Goal: Task Accomplishment & Management: Complete application form

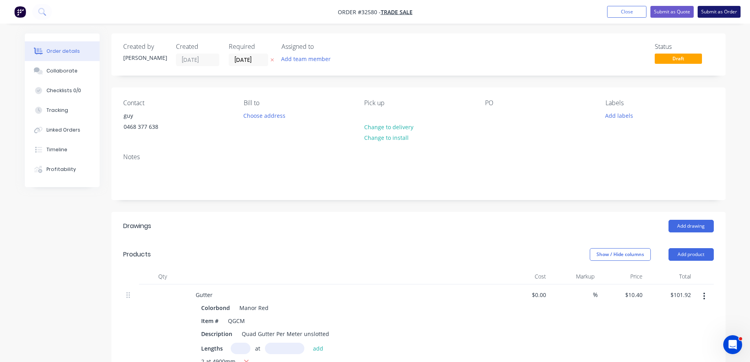
click at [716, 14] on button "Submit as Order" at bounding box center [719, 12] width 43 height 12
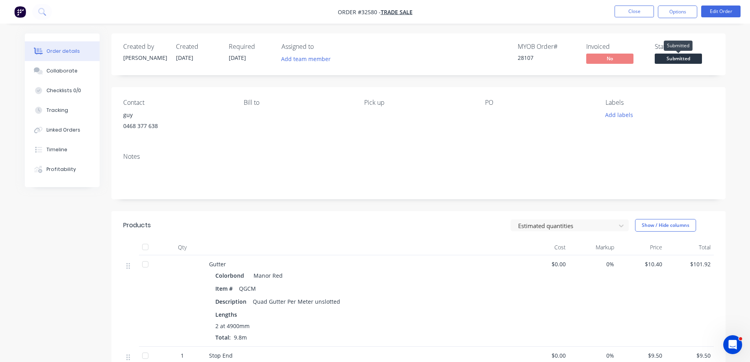
click at [683, 58] on span "Submitted" at bounding box center [678, 59] width 47 height 10
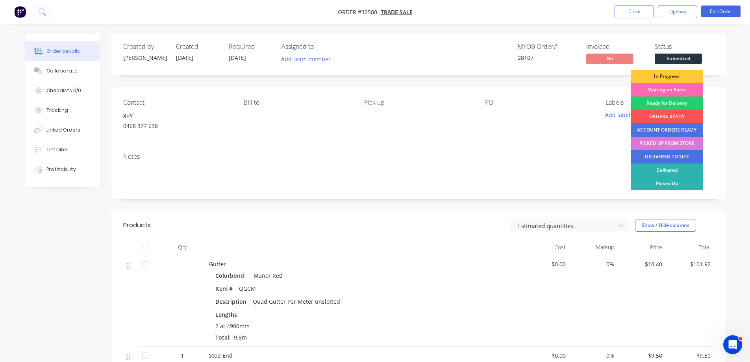
click at [673, 89] on div "Waiting on Parts" at bounding box center [667, 89] width 72 height 13
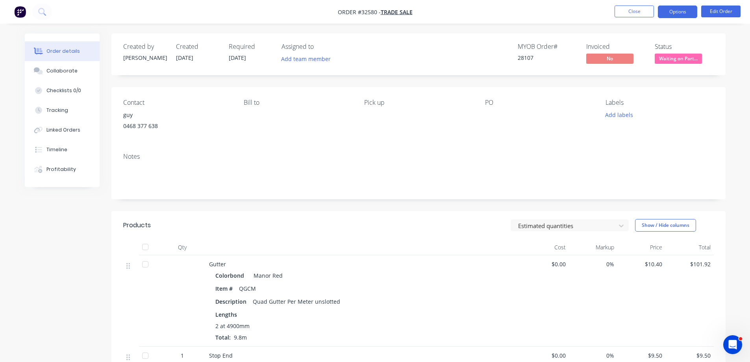
click at [666, 12] on button "Options" at bounding box center [677, 12] width 39 height 13
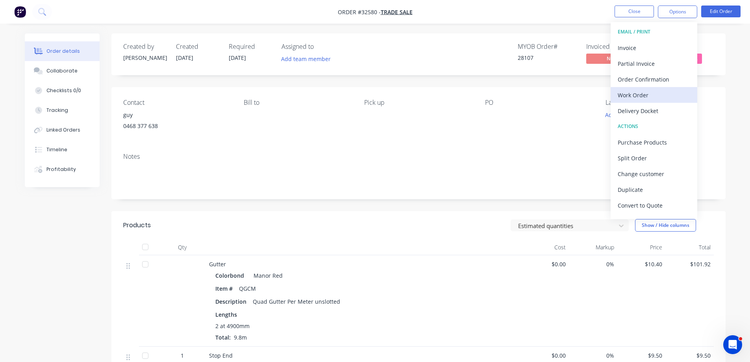
click at [660, 93] on div "Work Order" at bounding box center [654, 94] width 72 height 11
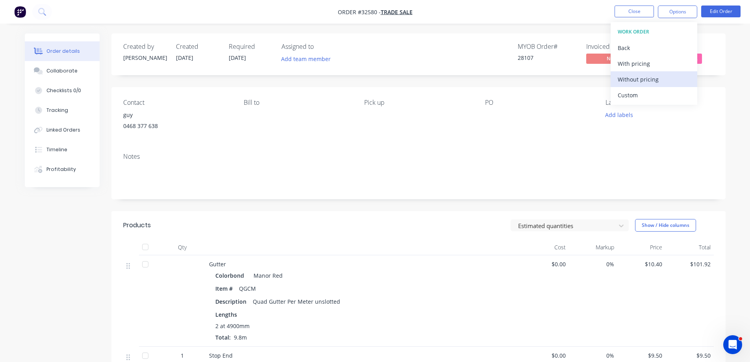
click at [663, 76] on div "Without pricing" at bounding box center [654, 79] width 72 height 11
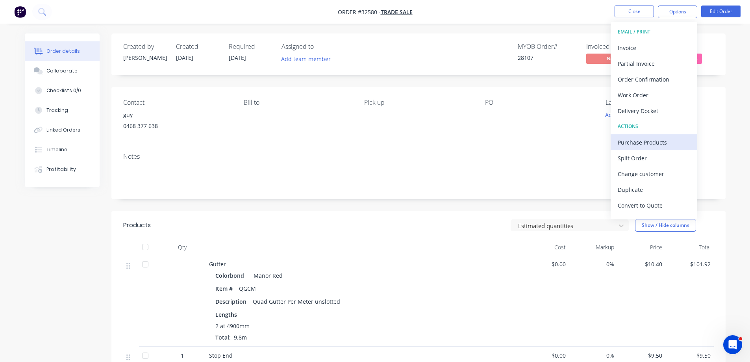
click at [644, 142] on div "Purchase Products" at bounding box center [654, 142] width 72 height 11
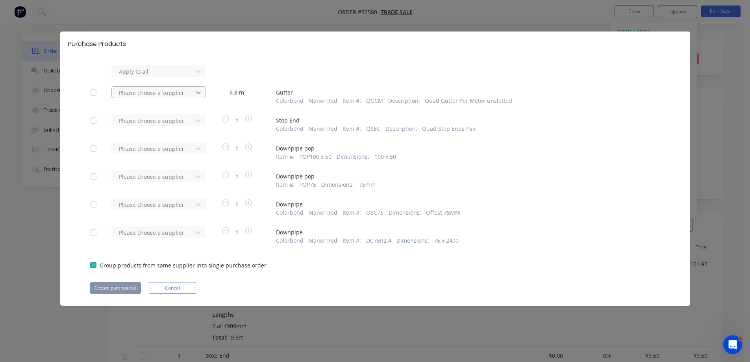
click at [197, 91] on icon at bounding box center [199, 93] width 8 height 8
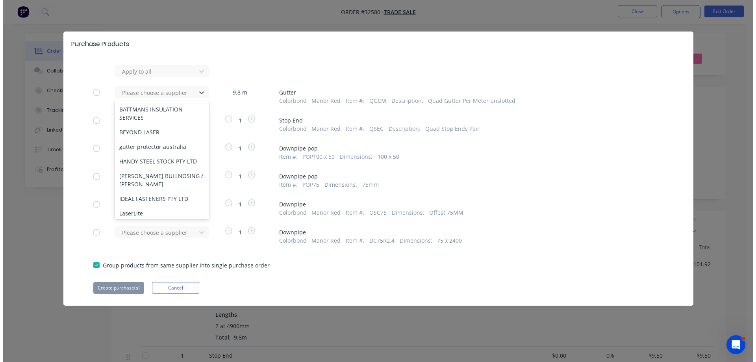
scroll to position [151, 0]
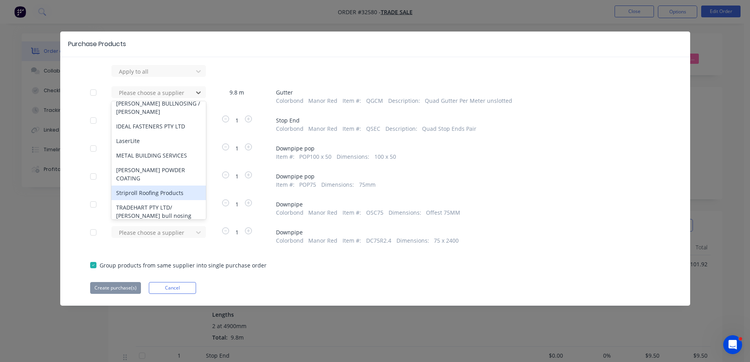
click at [169, 186] on div "Striproll Roofing Products" at bounding box center [158, 193] width 95 height 15
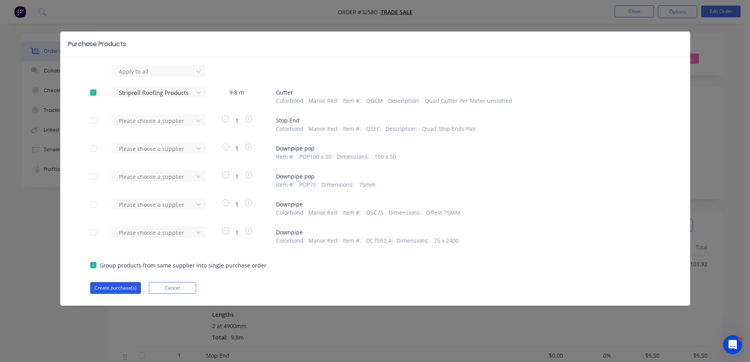
click at [129, 288] on button "Create purchase(s)" at bounding box center [115, 288] width 51 height 12
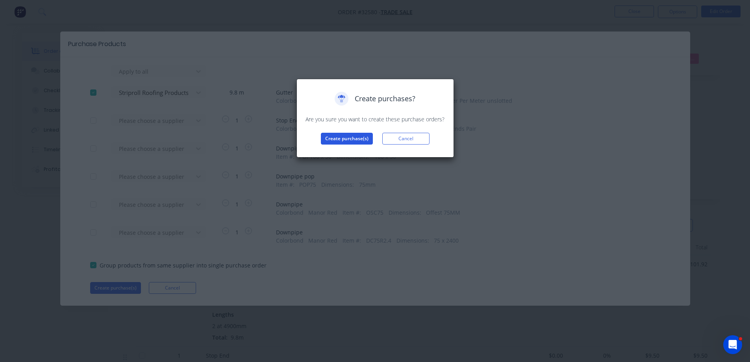
click at [353, 136] on button "Create purchase(s)" at bounding box center [347, 139] width 52 height 12
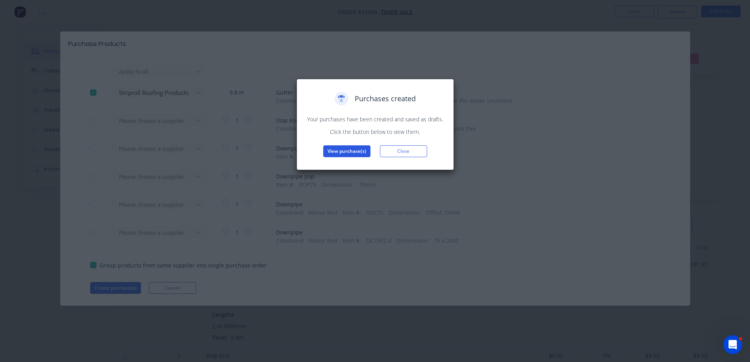
click at [349, 152] on button "View purchase(s)" at bounding box center [346, 151] width 47 height 12
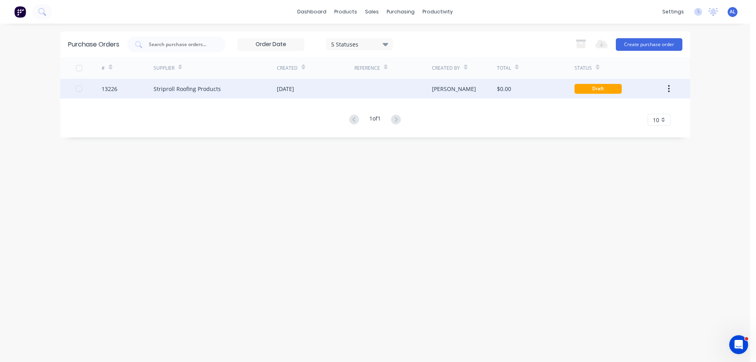
click at [374, 88] on div at bounding box center [394, 89] width 78 height 20
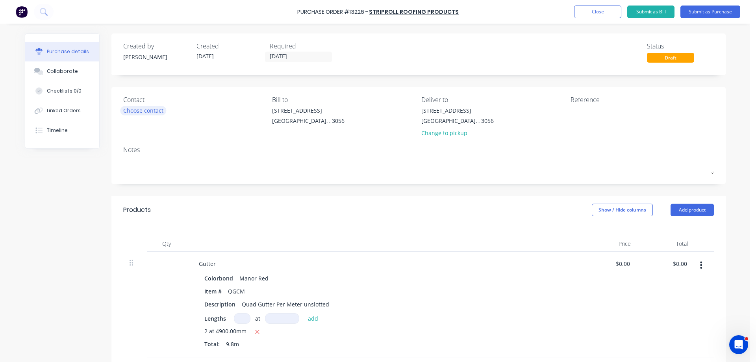
click at [136, 111] on div "Choose contact" at bounding box center [143, 110] width 40 height 8
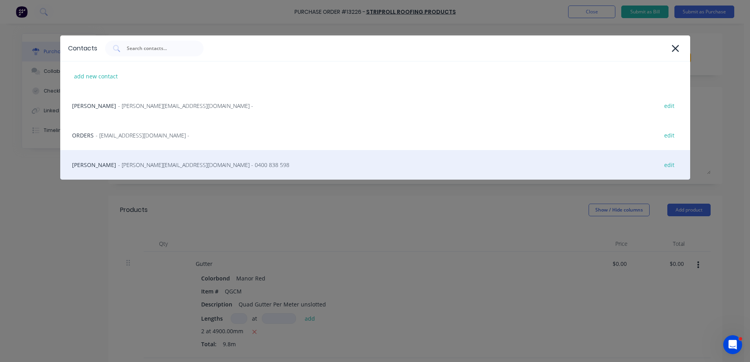
click at [145, 162] on span "- vito@striproll.com.au - 0400 838 598" at bounding box center [203, 165] width 171 height 8
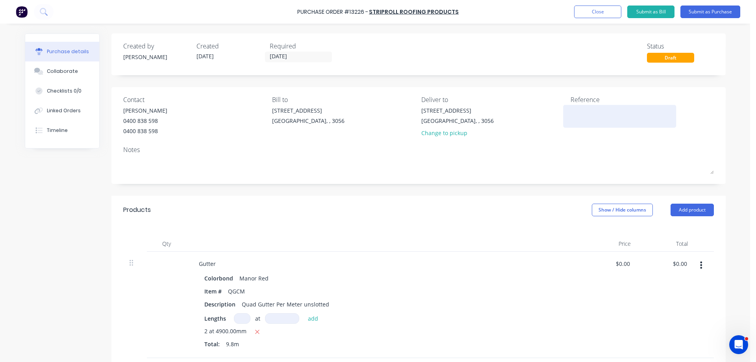
click at [574, 121] on textarea at bounding box center [620, 115] width 98 height 18
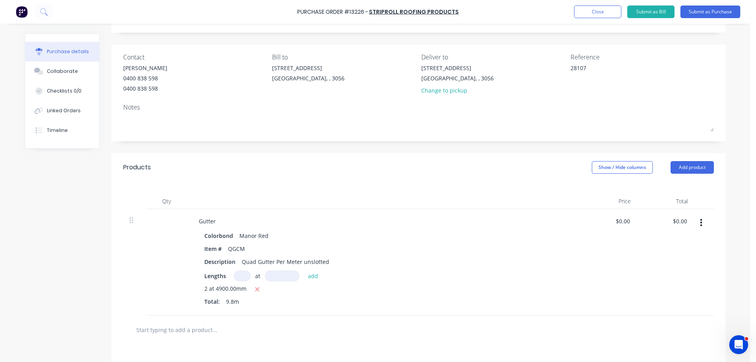
scroll to position [158, 0]
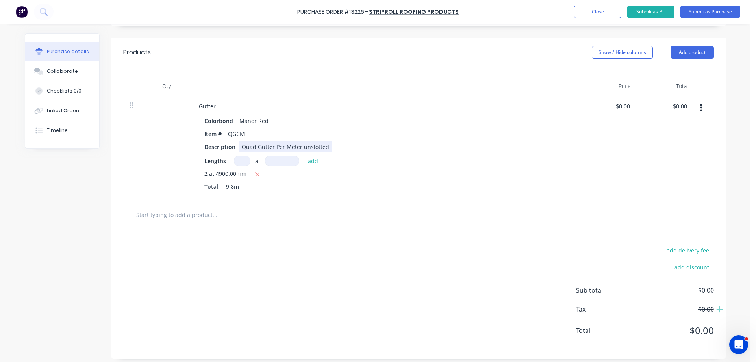
type textarea "28107"
type textarea "x"
type textarea "28107"
click at [297, 147] on div "Quad Gutter Per Meter unslotted" at bounding box center [286, 146] width 94 height 11
type textarea "x"
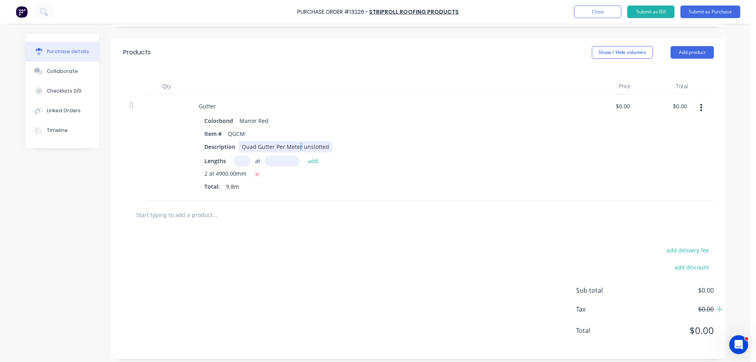
click at [297, 148] on div "Quad Gutter Per Meter unslotted" at bounding box center [286, 146] width 94 height 11
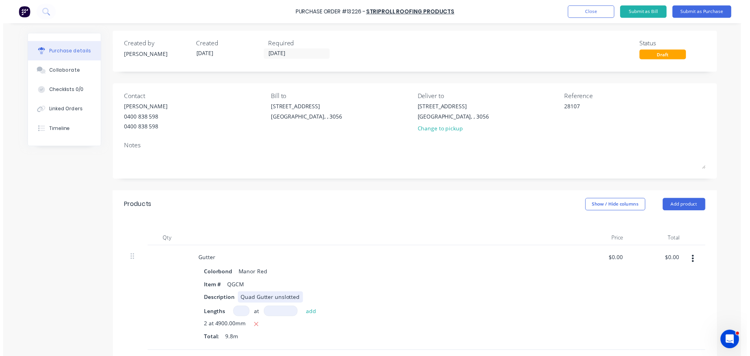
scroll to position [0, 0]
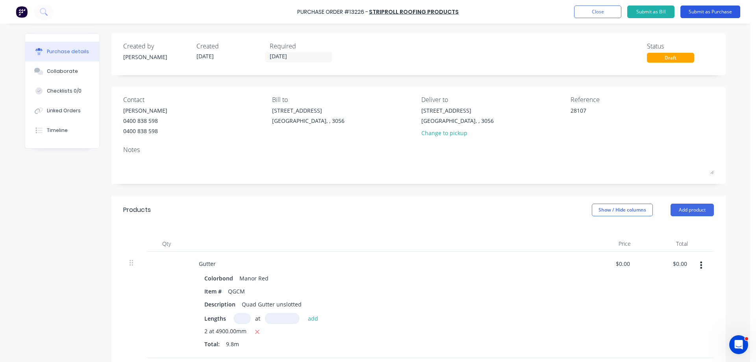
click at [706, 13] on button "Submit as Purchase" at bounding box center [711, 12] width 60 height 13
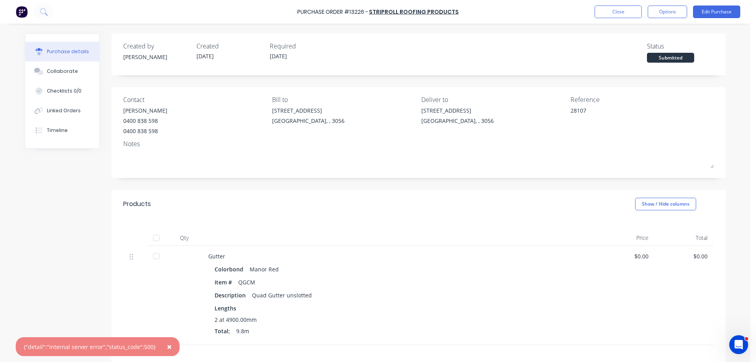
click at [167, 346] on span "×" at bounding box center [169, 346] width 5 height 11
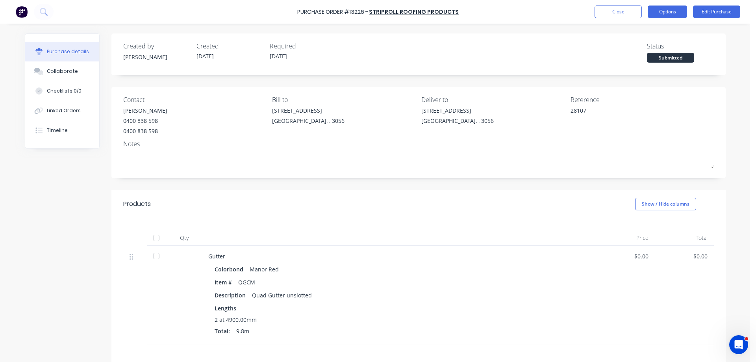
click at [670, 14] on button "Options" at bounding box center [667, 12] width 39 height 13
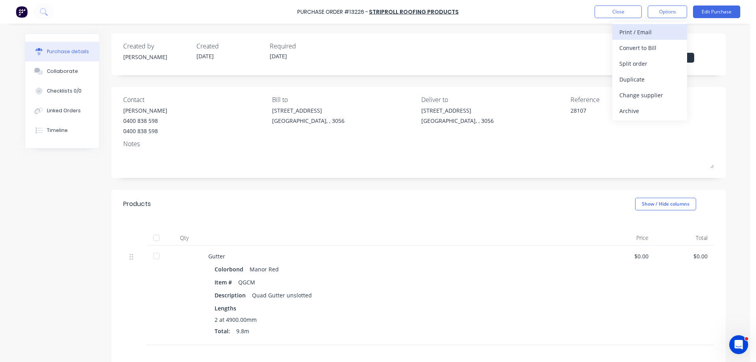
click at [656, 34] on div "Print / Email" at bounding box center [650, 31] width 61 height 11
click at [659, 67] on div "Without pricing" at bounding box center [650, 63] width 61 height 11
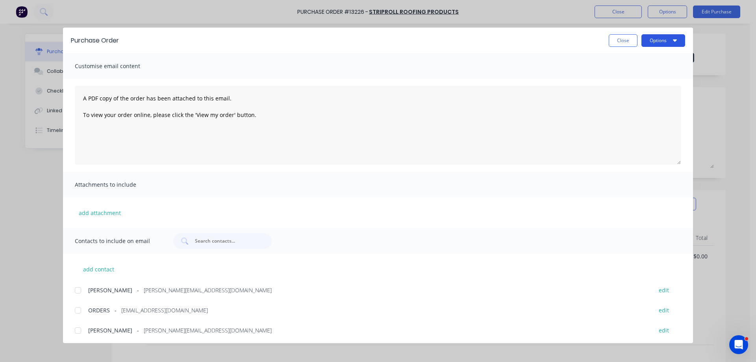
click at [668, 41] on button "Options" at bounding box center [664, 40] width 44 height 13
click at [641, 75] on div "Print" at bounding box center [648, 76] width 61 height 11
click at [77, 332] on div at bounding box center [78, 331] width 16 height 16
click at [662, 37] on button "Options" at bounding box center [664, 40] width 44 height 13
click at [644, 91] on div "Email" at bounding box center [648, 91] width 61 height 11
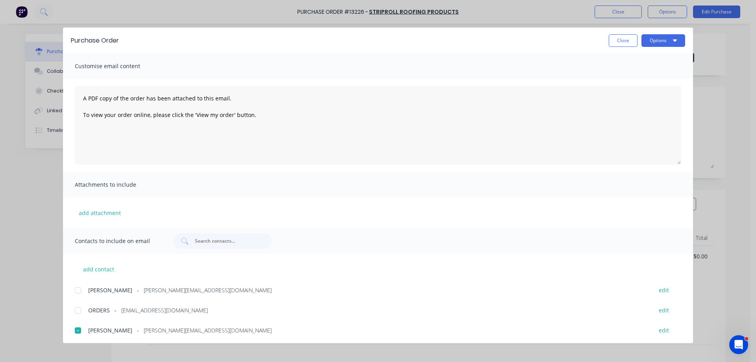
click at [19, 187] on div "Purchase Order Close Options Customise email content A PDF copy of the order ha…" at bounding box center [378, 181] width 756 height 362
click at [620, 44] on button "Close" at bounding box center [623, 40] width 29 height 13
type textarea "x"
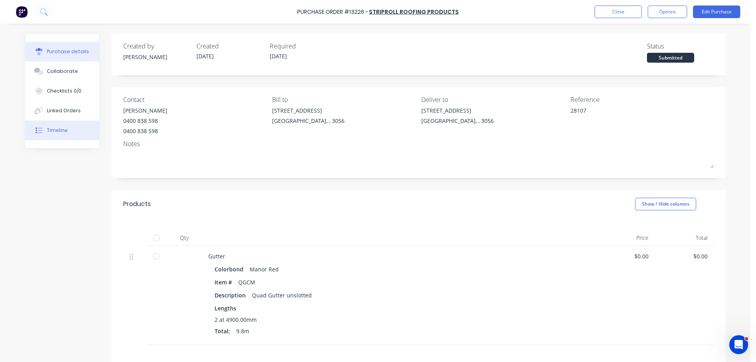
click at [61, 126] on button "Timeline" at bounding box center [62, 131] width 74 height 20
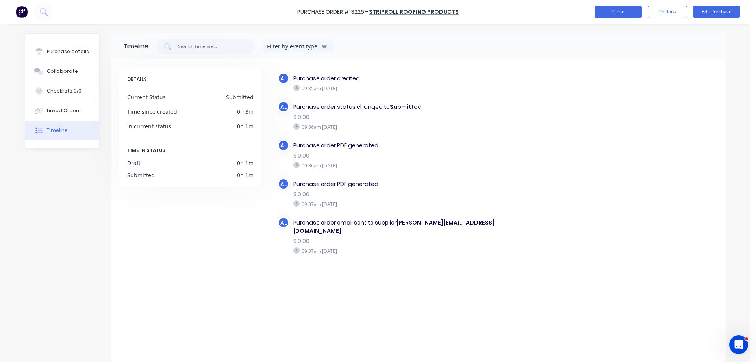
click at [622, 12] on button "Close" at bounding box center [618, 12] width 47 height 13
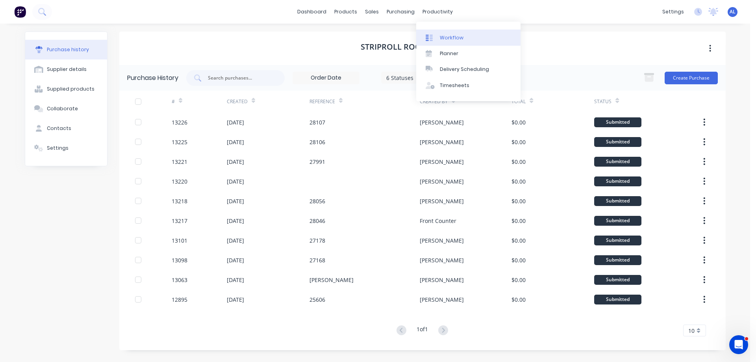
click at [454, 32] on link "Workflow" at bounding box center [468, 38] width 104 height 16
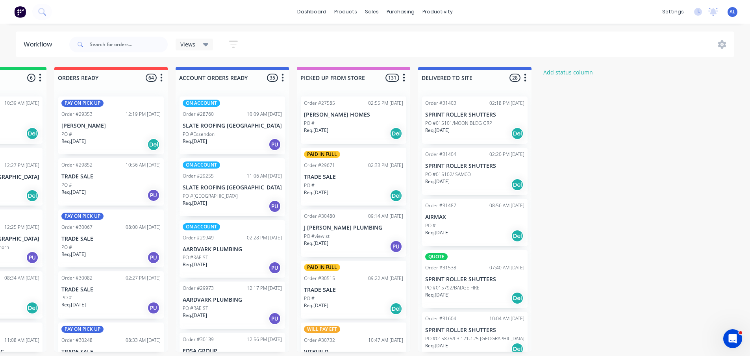
scroll to position [0, 449]
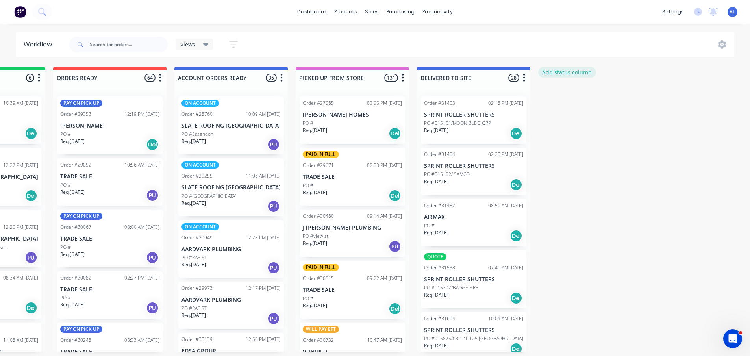
click at [563, 71] on button "Add status column" at bounding box center [568, 72] width 58 height 11
type input "r"
type input "o"
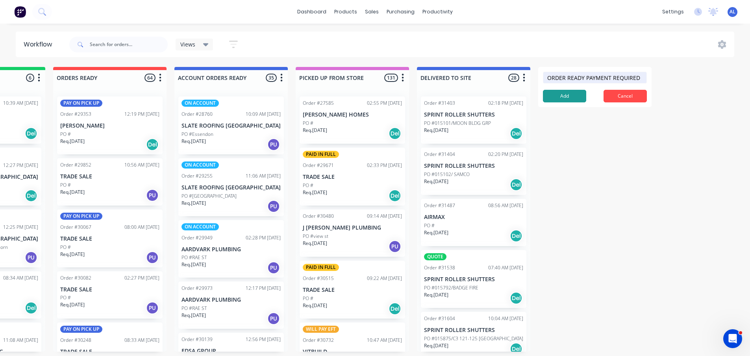
type input "ORDER READY PAYMENT REQUIRED"
click at [576, 97] on button "Add" at bounding box center [564, 96] width 43 height 13
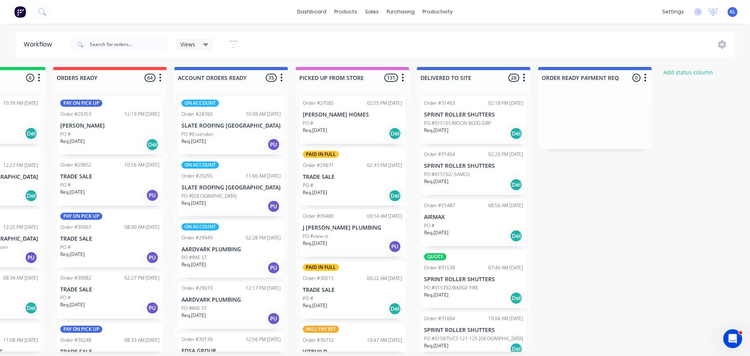
click at [22, 13] on img at bounding box center [20, 12] width 12 height 12
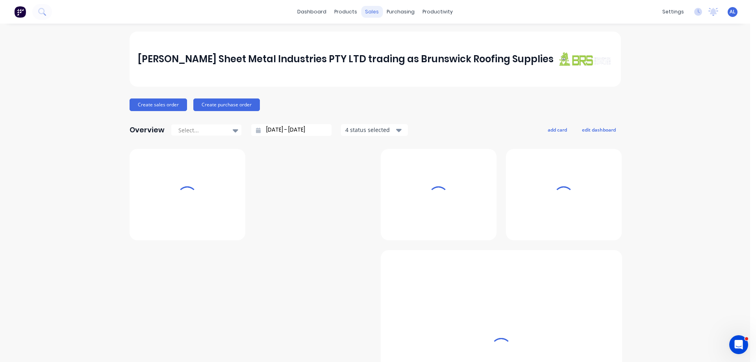
click at [365, 13] on div "sales" at bounding box center [372, 12] width 22 height 12
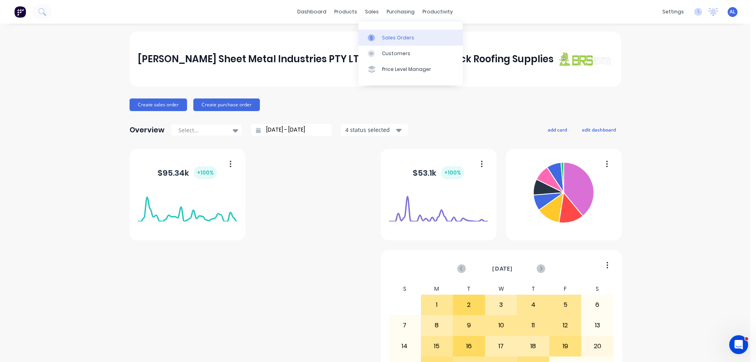
click at [408, 36] on div "Sales Orders" at bounding box center [398, 37] width 32 height 7
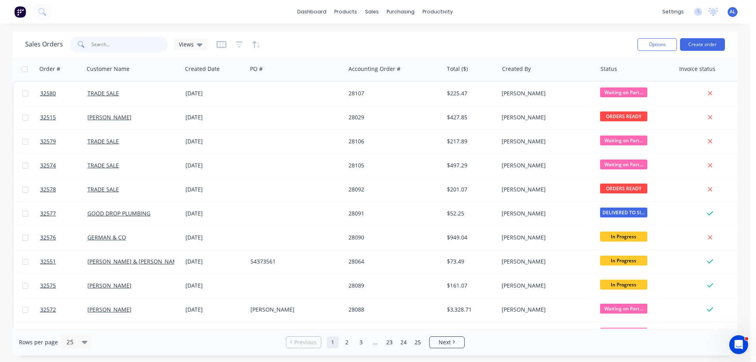
click at [128, 48] on input "text" at bounding box center [129, 45] width 77 height 16
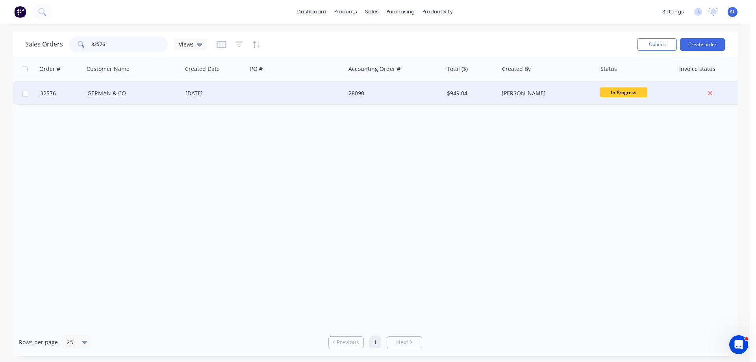
type input "32576"
click at [490, 98] on div "$949.04" at bounding box center [471, 94] width 55 height 24
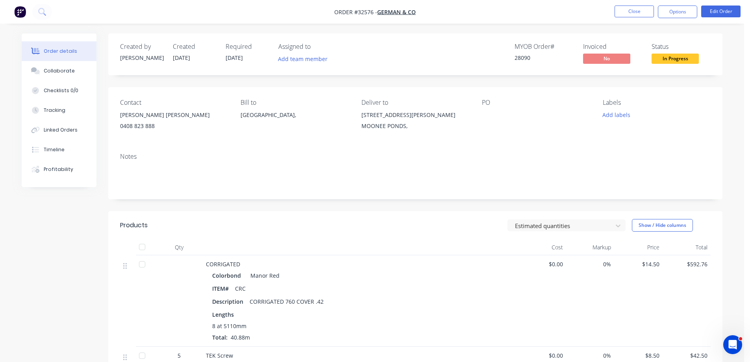
click at [691, 59] on span "In Progress" at bounding box center [675, 59] width 47 height 10
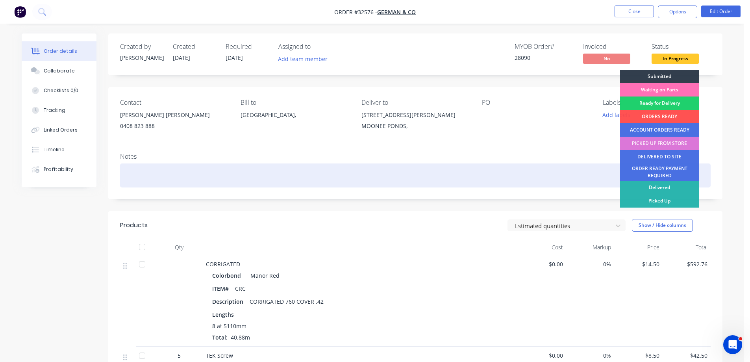
click at [659, 175] on div "ORDER READY PAYMENT REQUIRED" at bounding box center [659, 171] width 79 height 17
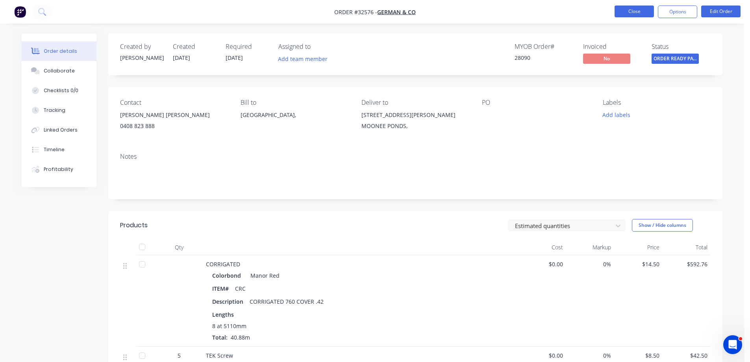
click at [643, 13] on button "Close" at bounding box center [634, 12] width 39 height 12
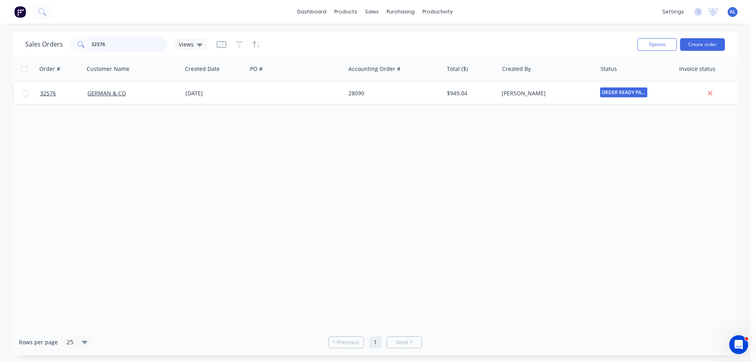
drag, startPoint x: 152, startPoint y: 42, endPoint x: 148, endPoint y: 38, distance: 5.6
click at [152, 42] on input "32576" at bounding box center [129, 45] width 77 height 16
type input "3"
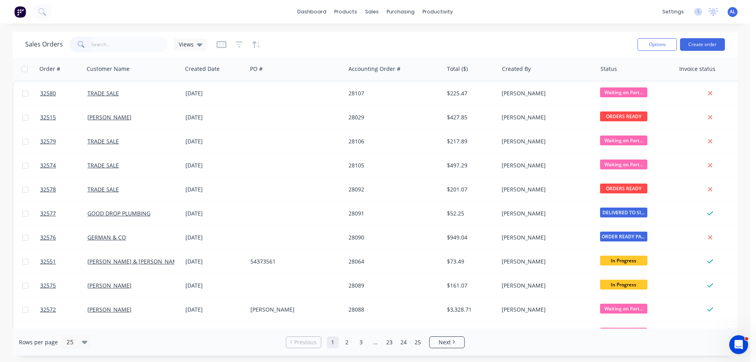
click at [21, 11] on img at bounding box center [20, 12] width 12 height 12
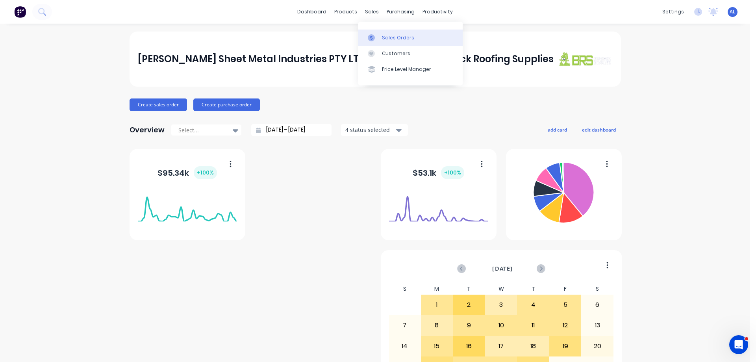
click at [393, 39] on div "Sales Orders" at bounding box center [398, 37] width 32 height 7
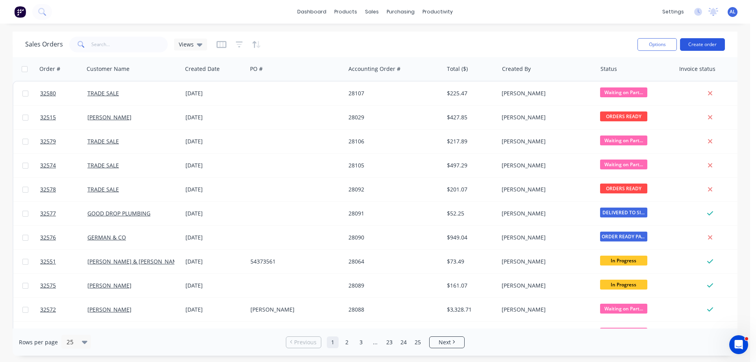
click at [699, 44] on button "Create order" at bounding box center [702, 44] width 45 height 13
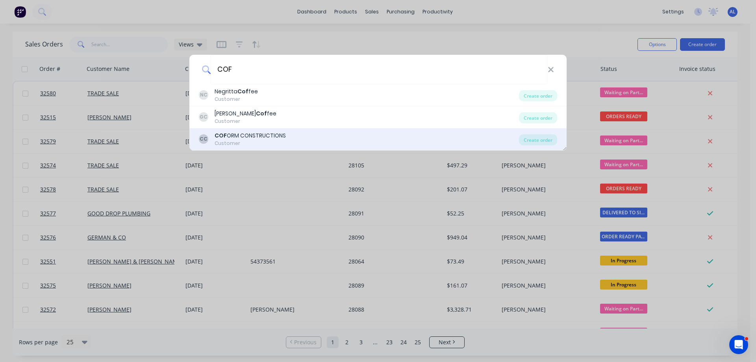
type input "COF"
click at [278, 139] on div "COF ORM CONSTRUCTIONS" at bounding box center [250, 136] width 71 height 8
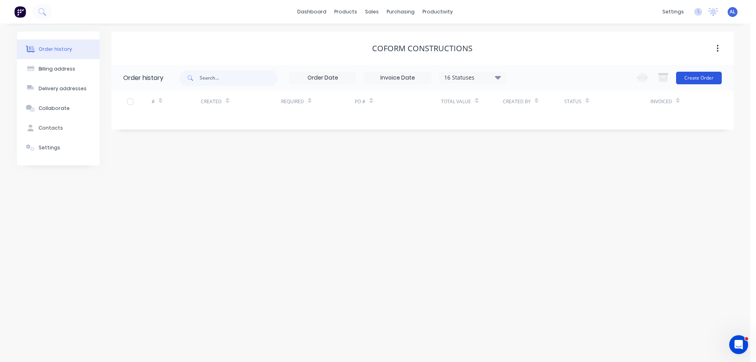
click at [699, 79] on button "Create Order" at bounding box center [699, 78] width 46 height 13
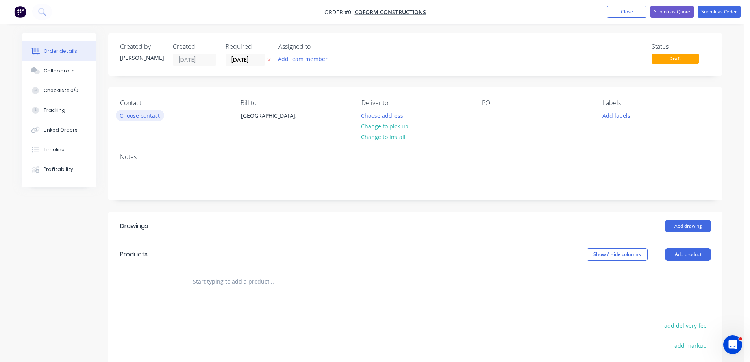
click at [150, 118] on button "Choose contact" at bounding box center [140, 115] width 48 height 11
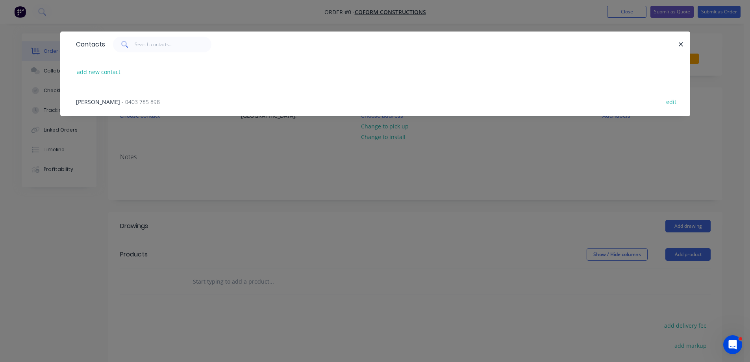
click at [122, 101] on span "- 0403 785 898" at bounding box center [141, 101] width 38 height 7
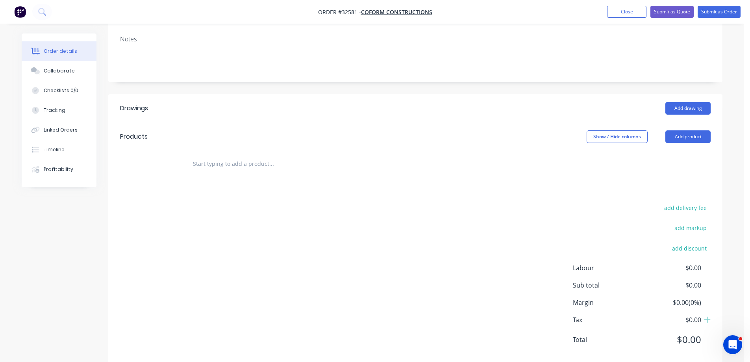
scroll to position [118, 0]
click at [685, 108] on button "Add drawing" at bounding box center [688, 108] width 45 height 13
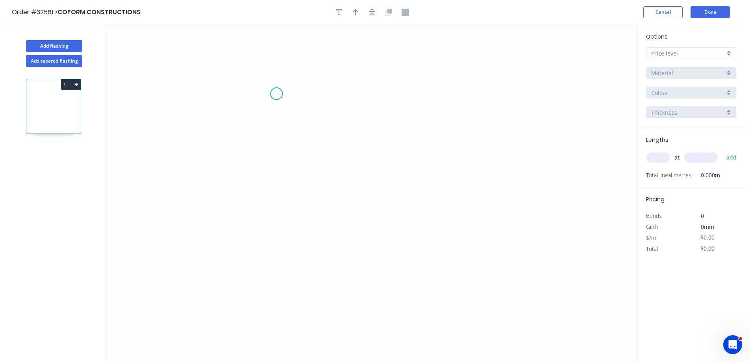
click at [277, 94] on icon "0" at bounding box center [372, 193] width 532 height 338
drag, startPoint x: 271, startPoint y: 205, endPoint x: 294, endPoint y: 200, distance: 23.8
click at [273, 203] on icon "0" at bounding box center [372, 193] width 532 height 338
click at [472, 196] on icon "0 ?" at bounding box center [372, 193] width 532 height 338
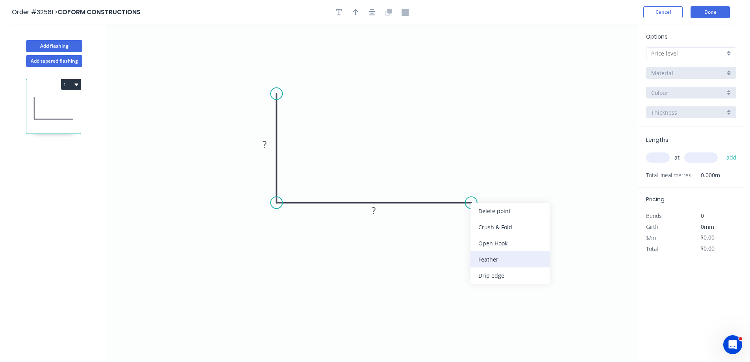
click at [520, 259] on div "Feather" at bounding box center [510, 259] width 79 height 16
click at [271, 141] on g "?" at bounding box center [265, 144] width 16 height 13
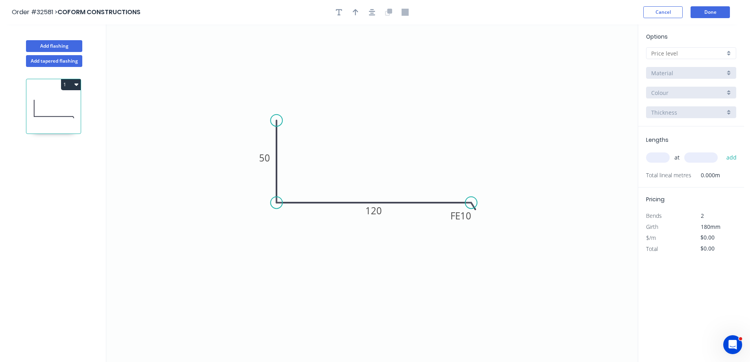
drag, startPoint x: 276, startPoint y: 95, endPoint x: 274, endPoint y: 123, distance: 27.2
click at [273, 123] on circle at bounding box center [277, 121] width 12 height 12
click at [373, 13] on icon "button" at bounding box center [372, 12] width 6 height 6
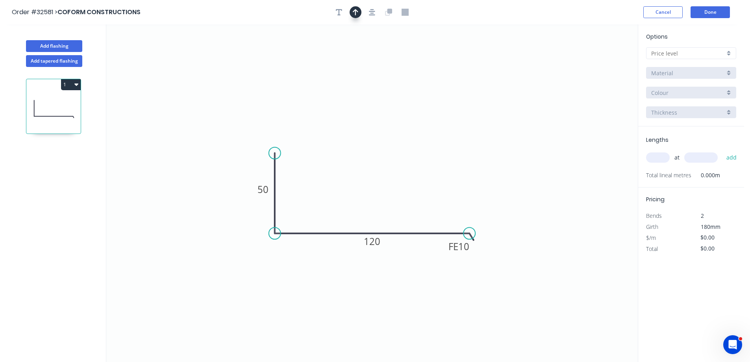
click at [355, 14] on icon "button" at bounding box center [356, 12] width 6 height 7
drag, startPoint x: 598, startPoint y: 60, endPoint x: 376, endPoint y: 201, distance: 262.3
click at [377, 197] on icon at bounding box center [380, 184] width 7 height 25
click at [731, 53] on div at bounding box center [691, 53] width 90 height 12
click at [702, 69] on div "A" at bounding box center [691, 68] width 89 height 14
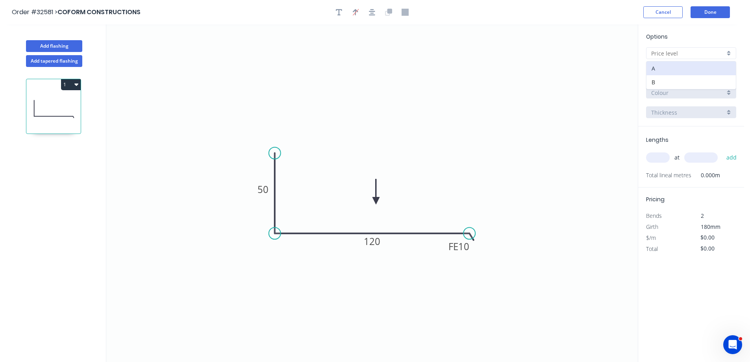
type input "A"
type input "$11.67"
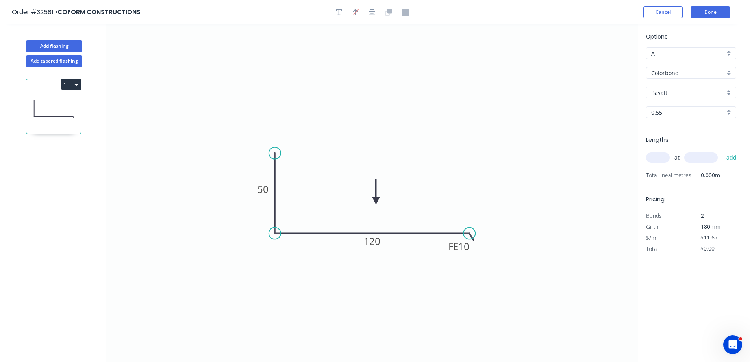
drag, startPoint x: 726, startPoint y: 94, endPoint x: 721, endPoint y: 97, distance: 5.8
click at [726, 94] on div "Basalt" at bounding box center [691, 93] width 90 height 12
click at [687, 107] on div "Monument" at bounding box center [691, 104] width 89 height 14
type input "Monument"
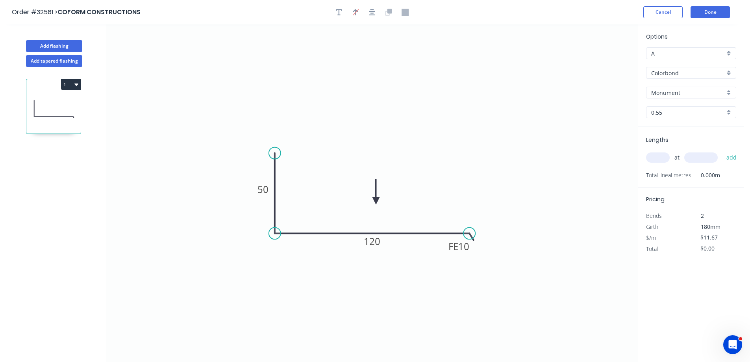
click at [654, 157] on input "text" at bounding box center [658, 157] width 24 height 10
type input "2"
type input "1800"
click at [723, 151] on button "add" at bounding box center [732, 157] width 19 height 13
type input "$42.01"
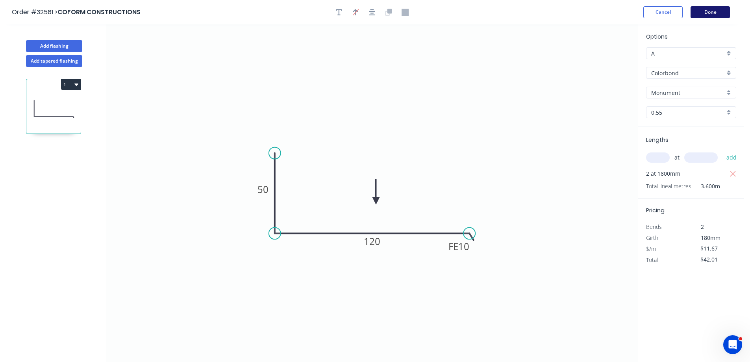
click at [711, 15] on button "Done" at bounding box center [710, 12] width 39 height 12
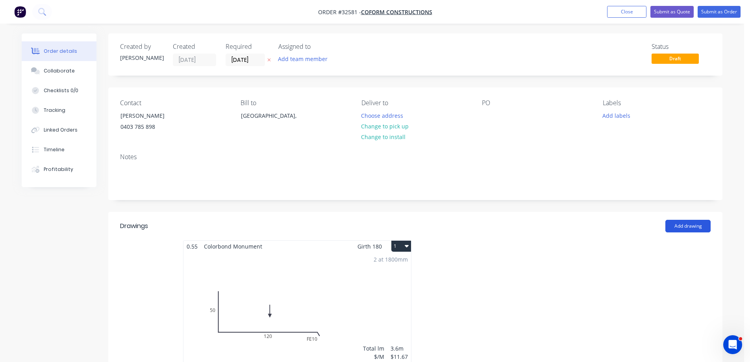
click at [689, 226] on button "Add drawing" at bounding box center [688, 226] width 45 height 13
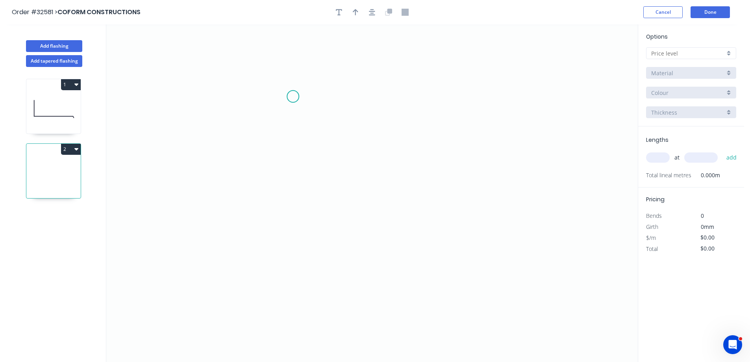
click at [293, 97] on icon "0" at bounding box center [372, 193] width 532 height 338
click at [355, 97] on icon "0" at bounding box center [372, 193] width 532 height 338
click at [352, 245] on icon "0 ?" at bounding box center [372, 193] width 532 height 338
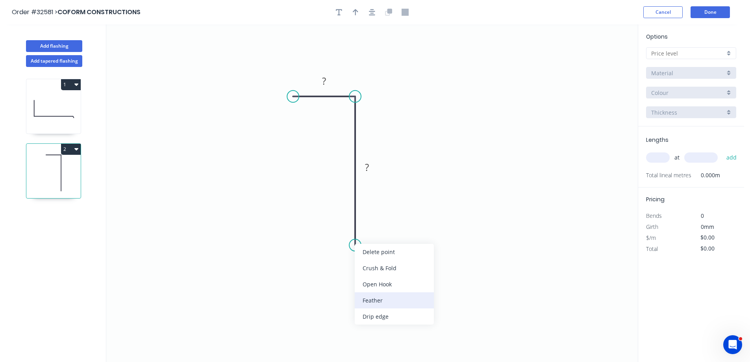
click at [423, 302] on div "Feather" at bounding box center [394, 300] width 79 height 16
drag, startPoint x: 345, startPoint y: 228, endPoint x: 607, endPoint y: 284, distance: 267.6
click at [348, 228] on tspan "15" at bounding box center [343, 231] width 11 height 13
click at [442, 242] on icon "0 10 FE 10 35" at bounding box center [372, 193] width 532 height 338
type input "$7.85"
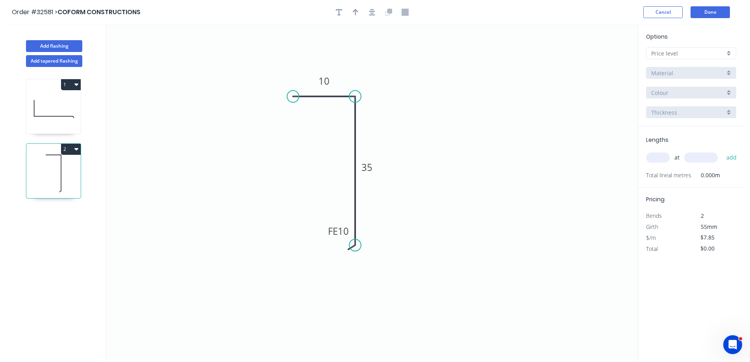
click at [377, 15] on div at bounding box center [372, 12] width 83 height 12
click at [372, 13] on icon "button" at bounding box center [372, 12] width 6 height 6
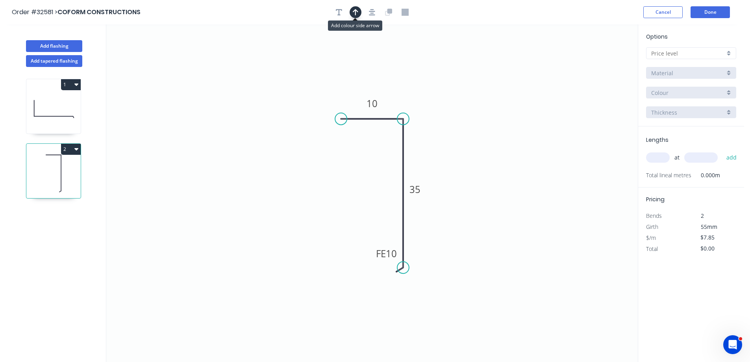
click at [355, 13] on icon "button" at bounding box center [356, 12] width 6 height 7
click at [597, 63] on icon at bounding box center [598, 54] width 7 height 25
click at [596, 61] on icon at bounding box center [596, 53] width 7 height 25
drag, startPoint x: 596, startPoint y: 61, endPoint x: 496, endPoint y: 99, distance: 106.1
click at [425, 119] on icon at bounding box center [432, 113] width 23 height 23
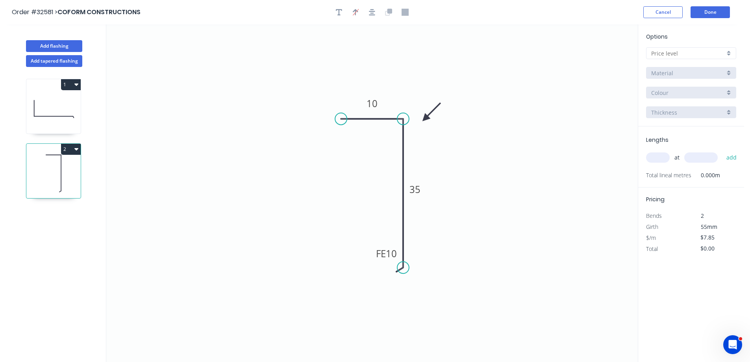
click at [729, 55] on div at bounding box center [691, 53] width 90 height 12
click at [707, 67] on div "A" at bounding box center [691, 68] width 89 height 14
type input "A"
click at [724, 91] on div "Basalt" at bounding box center [691, 93] width 90 height 12
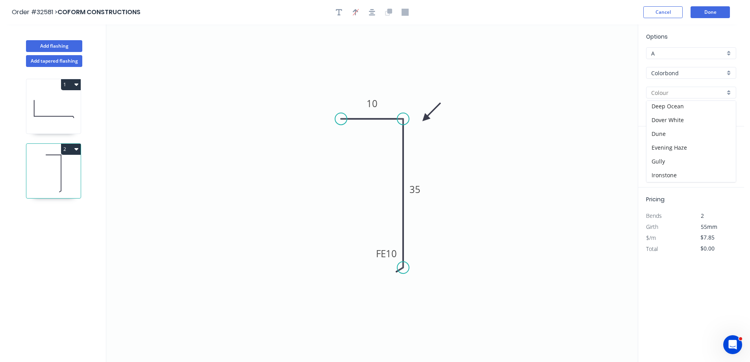
scroll to position [158, 0]
click at [691, 144] on div "Monument" at bounding box center [691, 143] width 89 height 14
type input "Monument"
click at [651, 152] on div "at add" at bounding box center [692, 157] width 92 height 13
click at [654, 156] on input "text" at bounding box center [658, 157] width 24 height 10
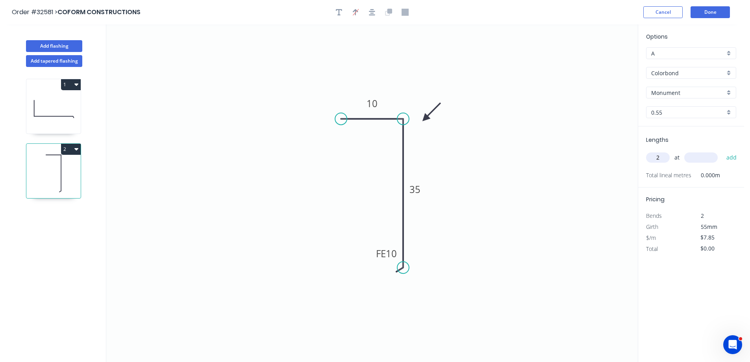
type input "2"
type input "1800"
click at [723, 151] on button "add" at bounding box center [732, 157] width 19 height 13
type input "$28.26"
click at [704, 14] on button "Done" at bounding box center [710, 12] width 39 height 12
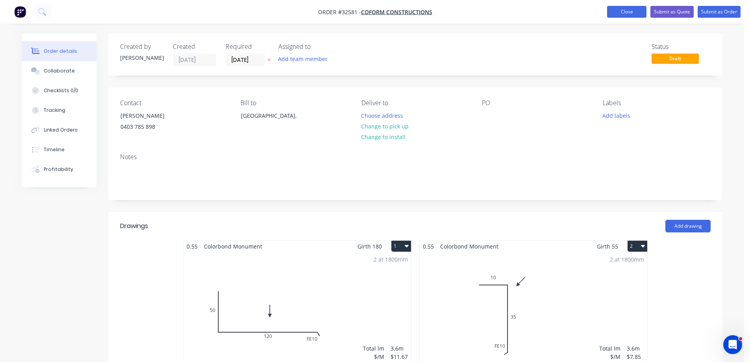
click at [633, 12] on button "Close" at bounding box center [626, 12] width 39 height 12
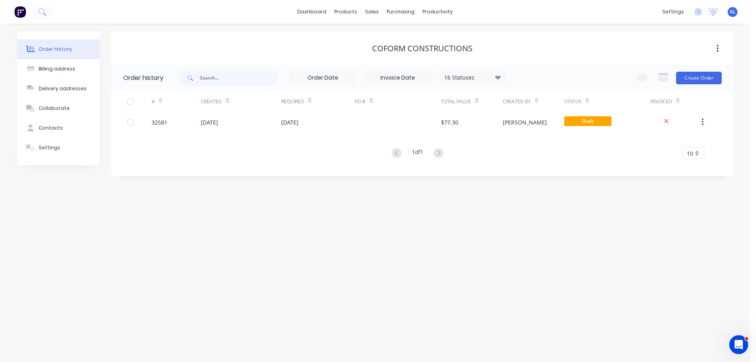
click at [20, 12] on img at bounding box center [20, 12] width 12 height 12
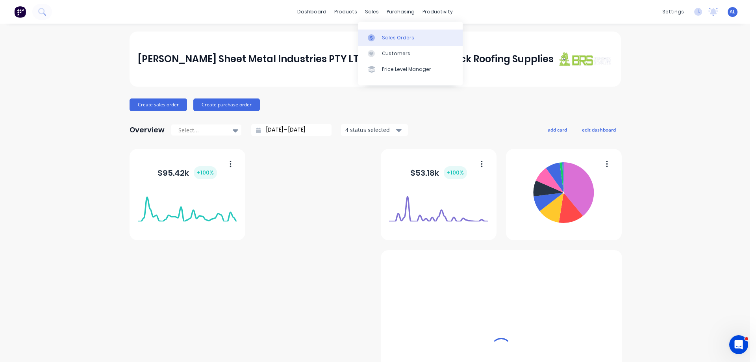
click at [401, 41] on div "Sales Orders" at bounding box center [398, 37] width 32 height 7
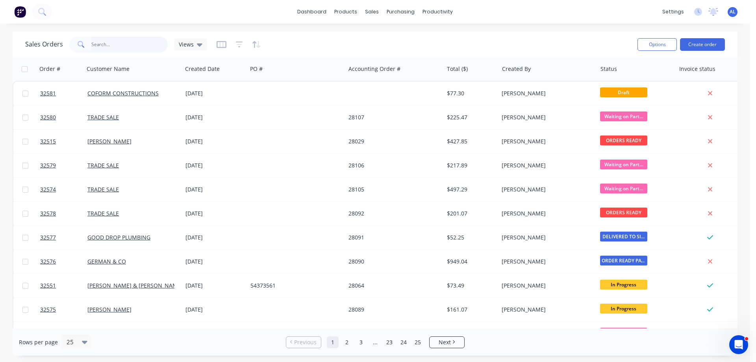
click at [115, 43] on input "text" at bounding box center [129, 45] width 77 height 16
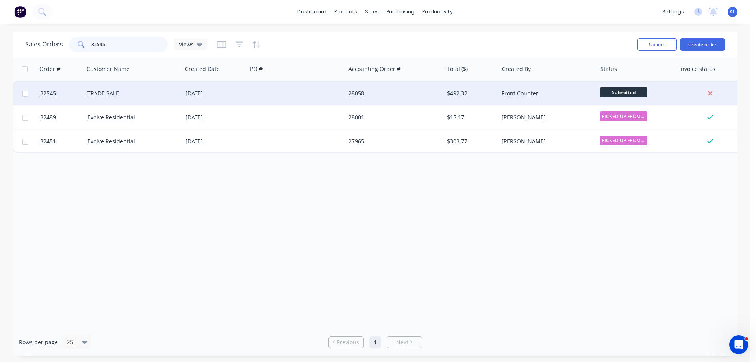
type input "32545"
click at [284, 93] on div at bounding box center [296, 94] width 98 height 24
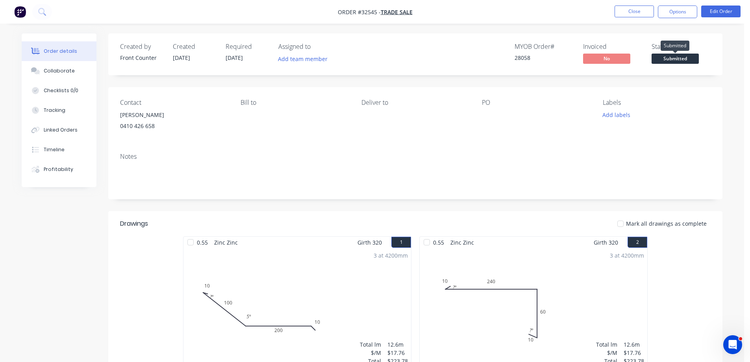
click at [684, 59] on span "Submitted" at bounding box center [675, 59] width 47 height 10
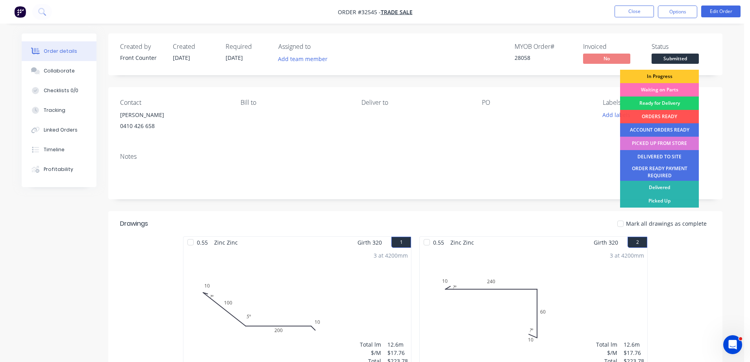
click at [667, 74] on div "In Progress" at bounding box center [659, 76] width 79 height 13
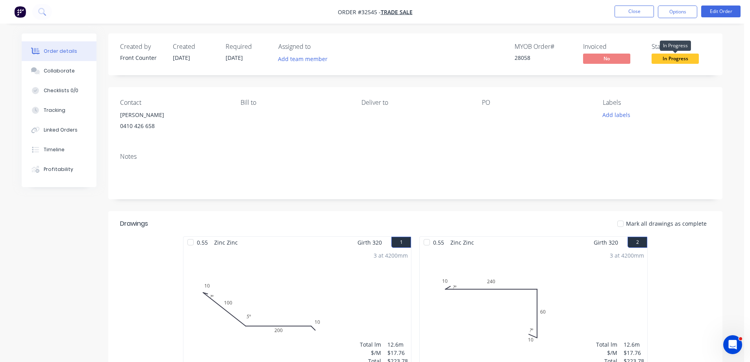
click at [683, 61] on span "In Progress" at bounding box center [675, 59] width 47 height 10
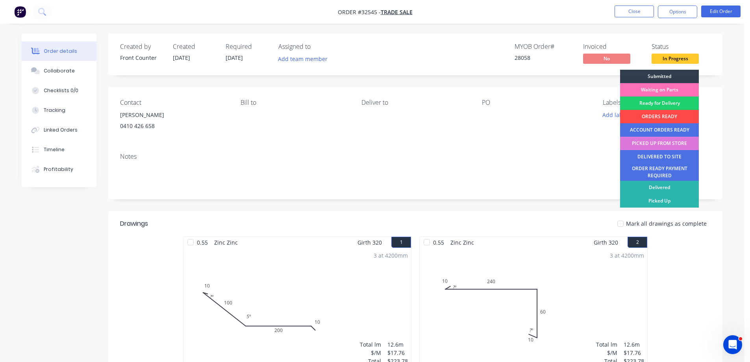
click at [648, 115] on div "ORDERS READY" at bounding box center [659, 116] width 79 height 13
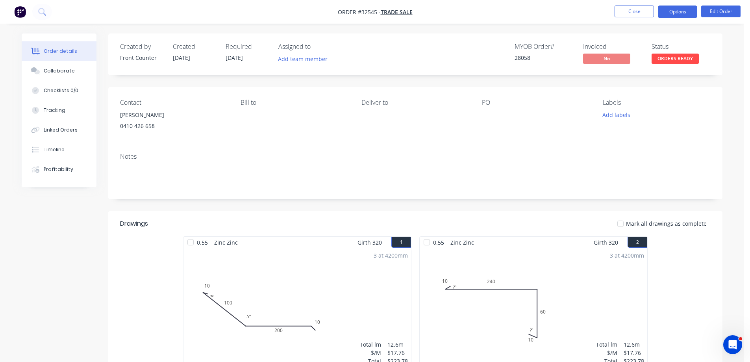
click at [666, 12] on button "Options" at bounding box center [677, 12] width 39 height 13
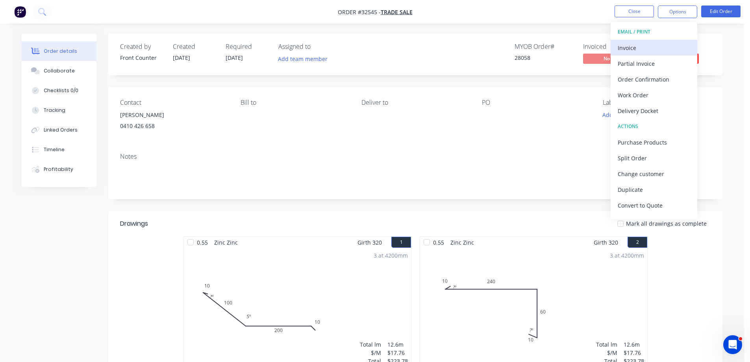
click at [640, 51] on div "Invoice" at bounding box center [654, 47] width 72 height 11
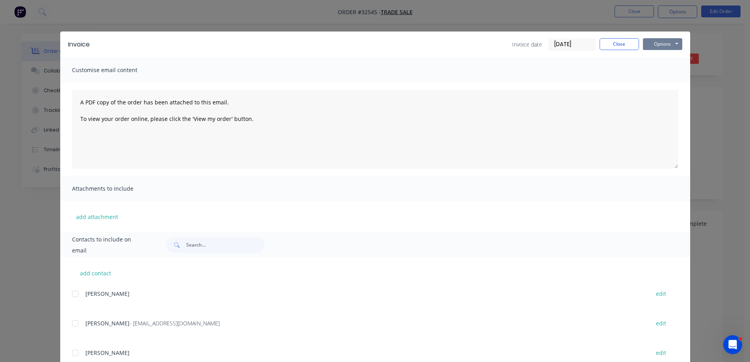
click at [654, 43] on button "Options" at bounding box center [662, 44] width 39 height 12
click at [660, 69] on button "Print" at bounding box center [668, 71] width 50 height 13
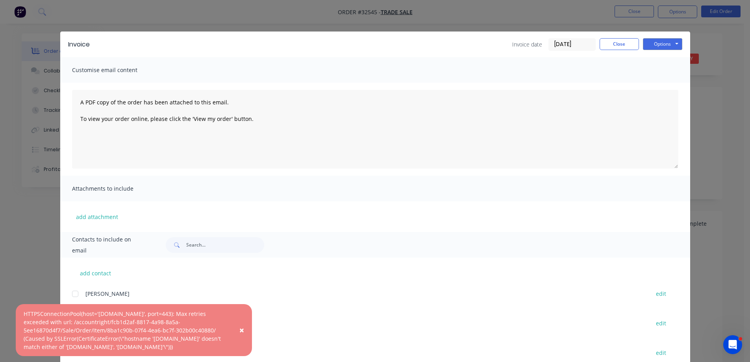
click at [241, 328] on span "×" at bounding box center [242, 330] width 5 height 11
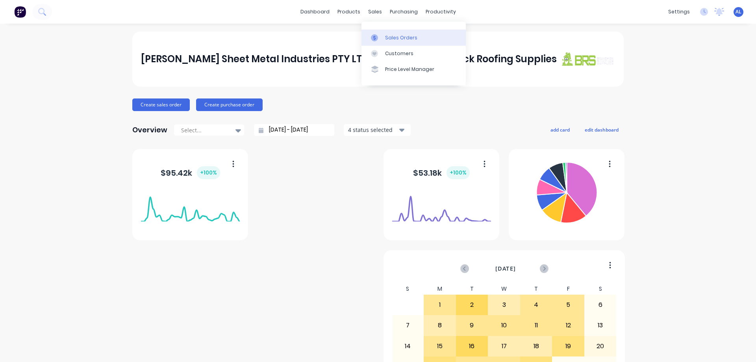
drag, startPoint x: 400, startPoint y: 39, endPoint x: 395, endPoint y: 40, distance: 5.3
click at [400, 39] on div "Sales Orders" at bounding box center [401, 37] width 32 height 7
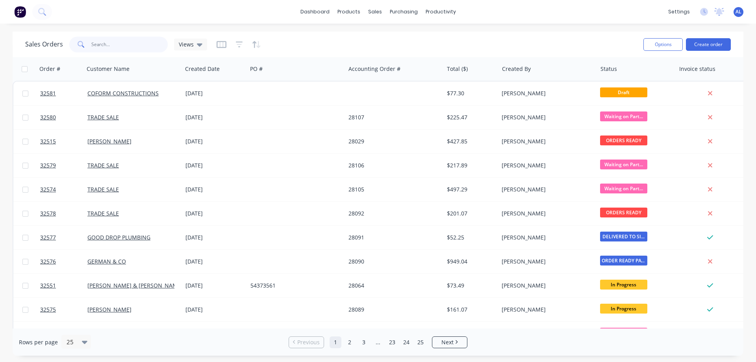
click at [128, 49] on input "text" at bounding box center [129, 45] width 77 height 16
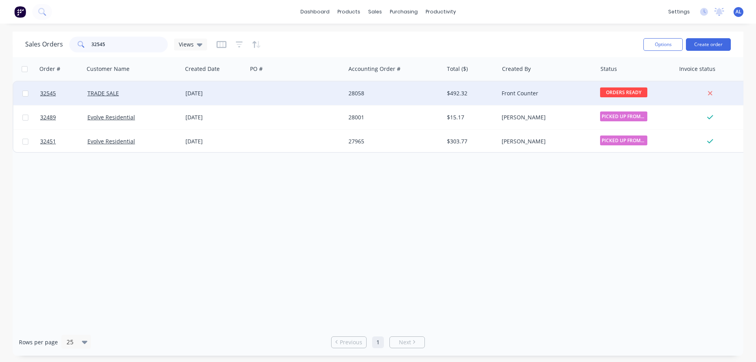
type input "32545"
click at [413, 98] on div "28058" at bounding box center [394, 94] width 98 height 24
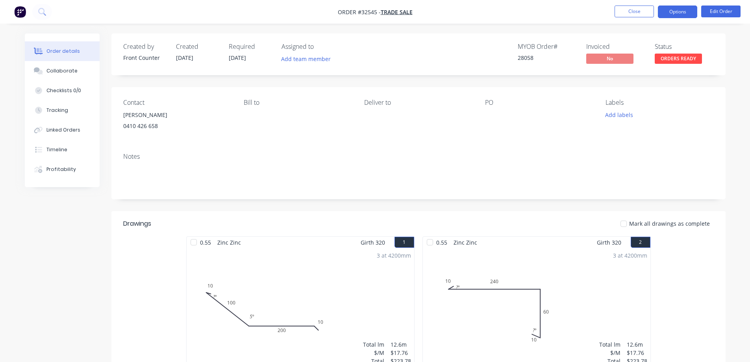
click at [682, 15] on button "Options" at bounding box center [677, 12] width 39 height 13
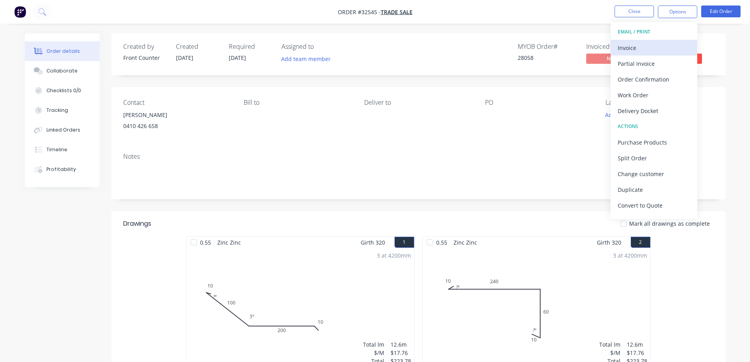
click at [640, 52] on div "Invoice" at bounding box center [654, 47] width 72 height 11
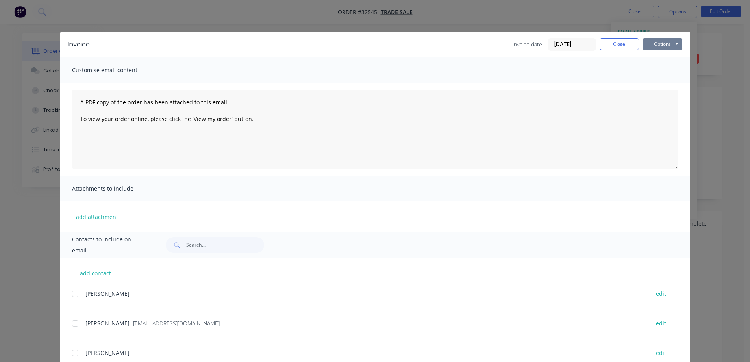
click at [648, 46] on button "Options" at bounding box center [662, 44] width 39 height 12
click at [665, 71] on button "Print" at bounding box center [668, 71] width 50 height 13
click at [623, 45] on button "Close" at bounding box center [619, 44] width 39 height 12
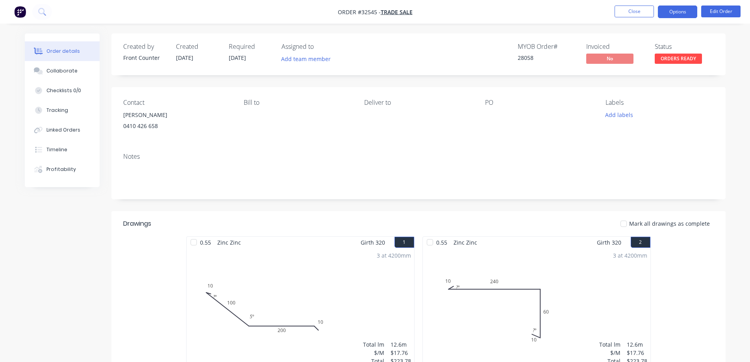
click at [688, 11] on button "Options" at bounding box center [677, 12] width 39 height 13
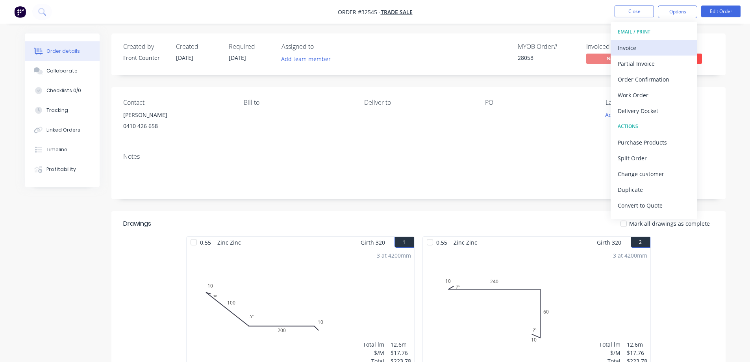
click at [660, 50] on div "Invoice" at bounding box center [654, 47] width 72 height 11
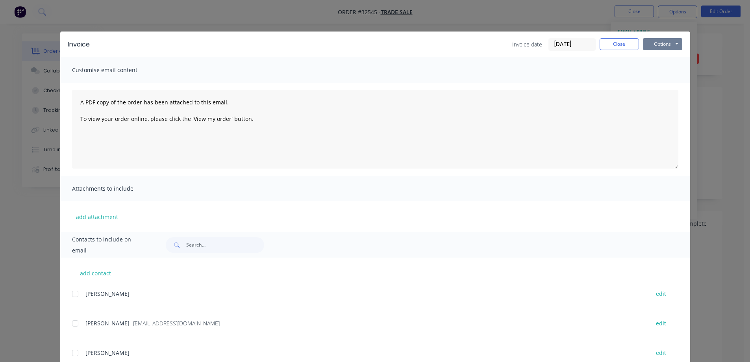
click at [668, 43] on button "Options" at bounding box center [662, 44] width 39 height 12
click at [668, 69] on button "Print" at bounding box center [668, 71] width 50 height 13
click at [668, 43] on button "Options" at bounding box center [662, 44] width 39 height 12
click at [661, 67] on button "Print" at bounding box center [668, 71] width 50 height 13
click at [615, 47] on button "Close" at bounding box center [619, 44] width 39 height 12
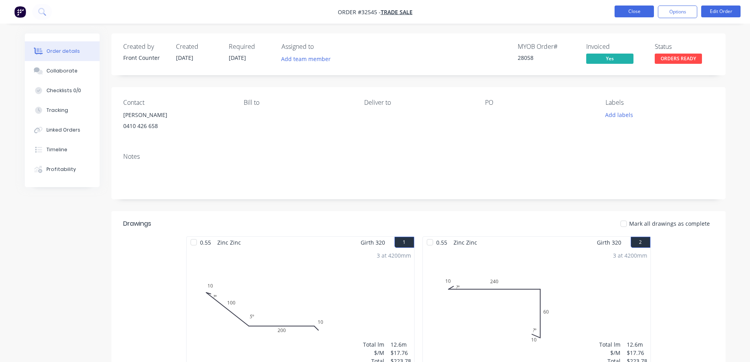
click at [635, 12] on button "Close" at bounding box center [634, 12] width 39 height 12
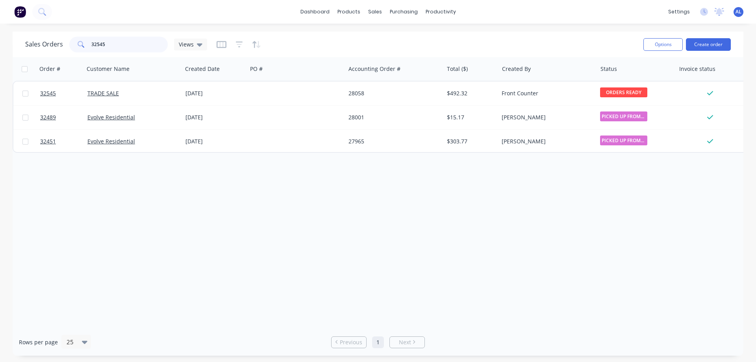
click at [127, 42] on input "32545" at bounding box center [129, 45] width 77 height 16
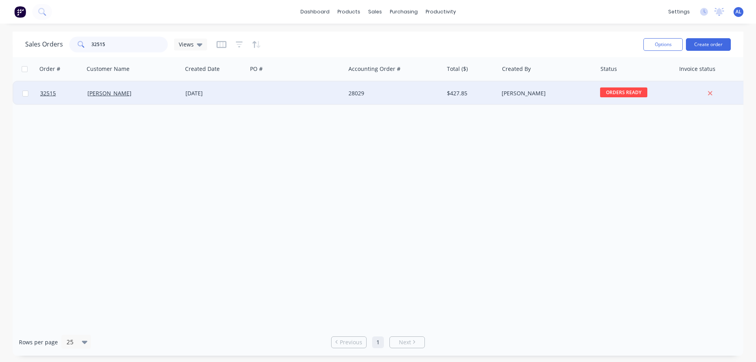
type input "32515"
click at [396, 93] on div "28029" at bounding box center [392, 93] width 87 height 8
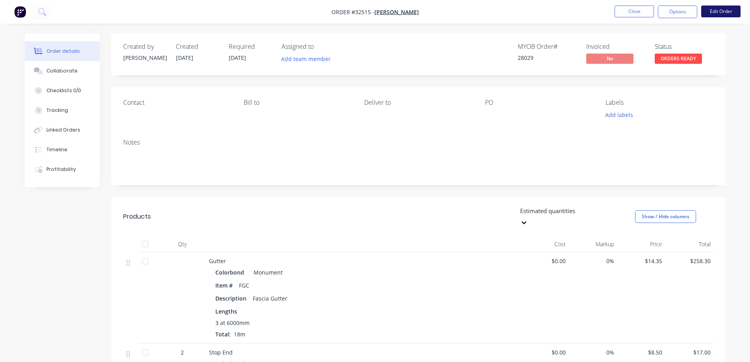
click at [720, 14] on button "Edit Order" at bounding box center [721, 12] width 39 height 12
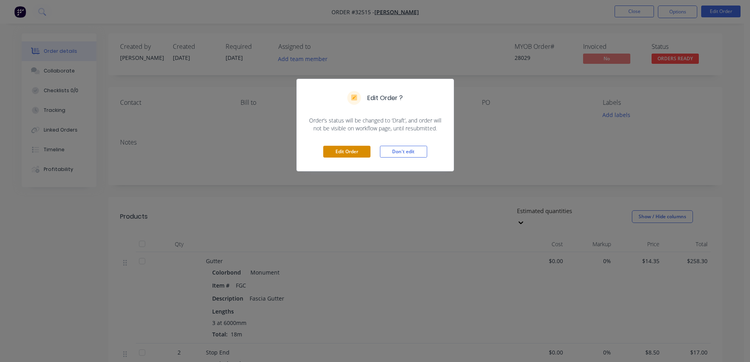
click at [363, 152] on button "Edit Order" at bounding box center [346, 152] width 47 height 12
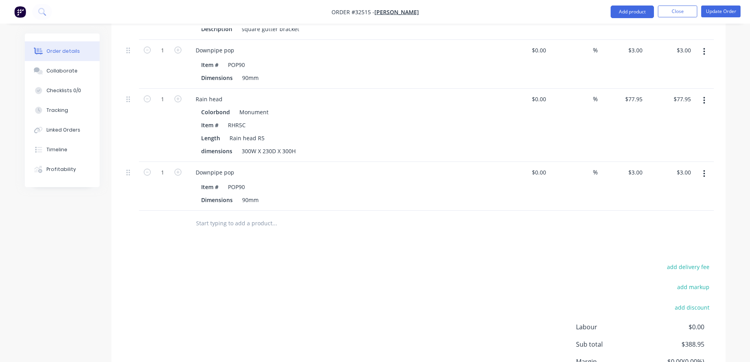
scroll to position [526, 0]
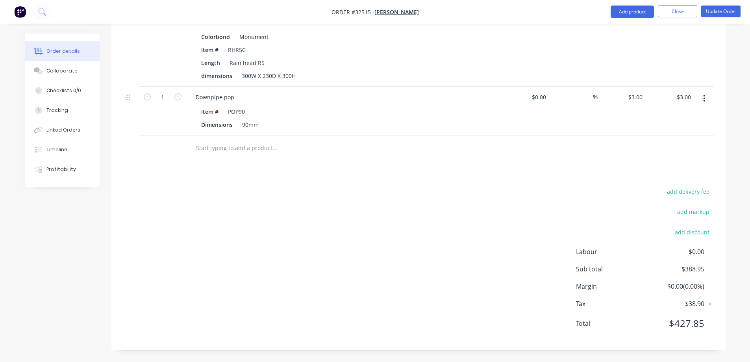
click at [704, 97] on icon "button" at bounding box center [705, 98] width 2 height 9
click at [668, 165] on div "Delete" at bounding box center [676, 166] width 61 height 11
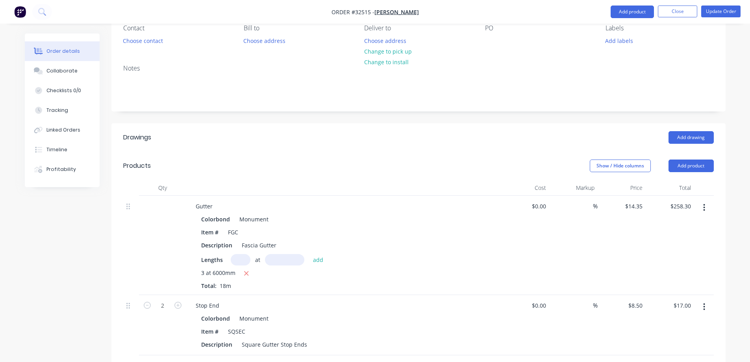
scroll to position [0, 0]
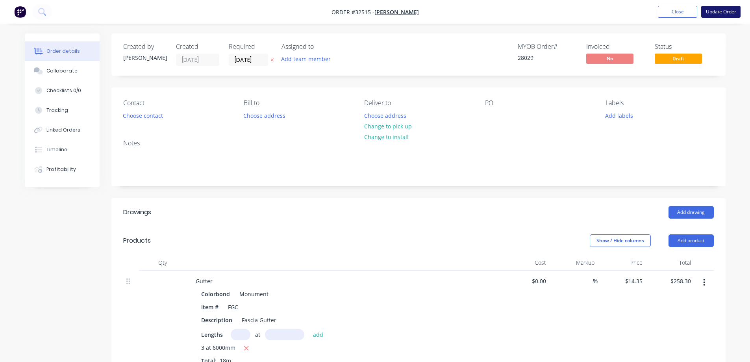
click at [722, 11] on button "Update Order" at bounding box center [721, 12] width 39 height 12
click at [713, 11] on button "Update Order" at bounding box center [721, 12] width 39 height 12
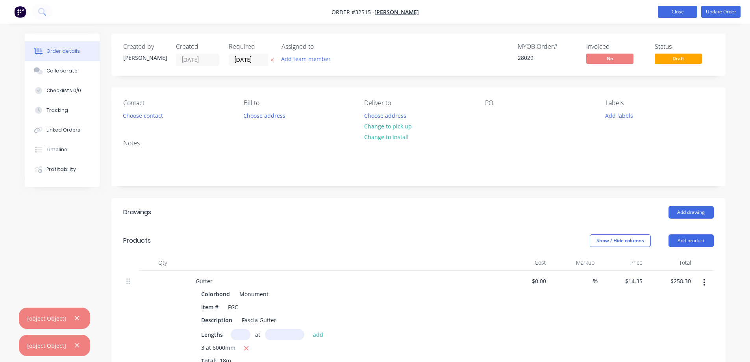
click at [685, 13] on button "Close" at bounding box center [677, 12] width 39 height 12
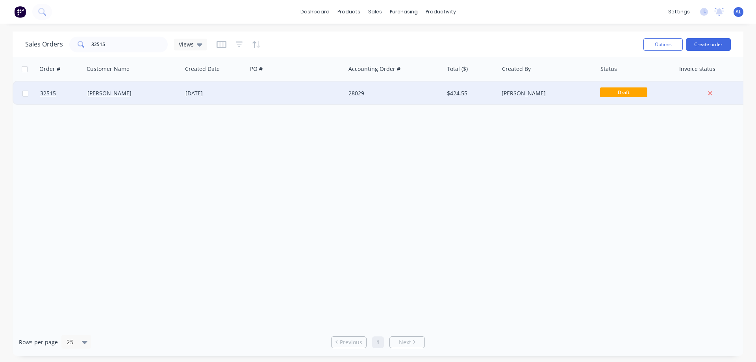
click at [341, 93] on div at bounding box center [296, 94] width 98 height 24
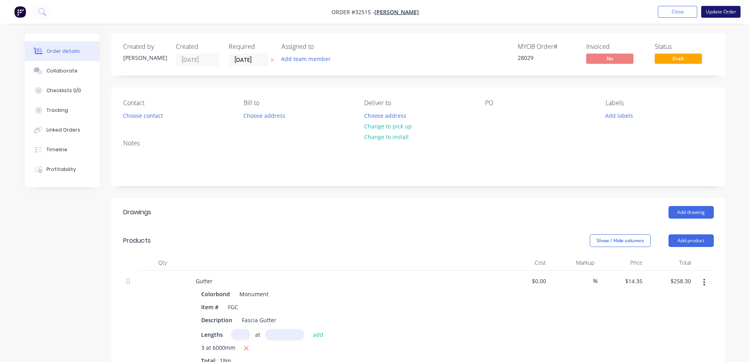
click at [721, 13] on button "Update Order" at bounding box center [721, 12] width 39 height 12
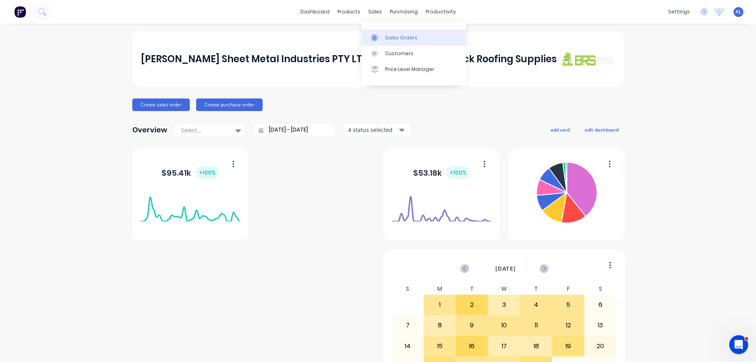
click at [412, 33] on link "Sales Orders" at bounding box center [414, 38] width 104 height 16
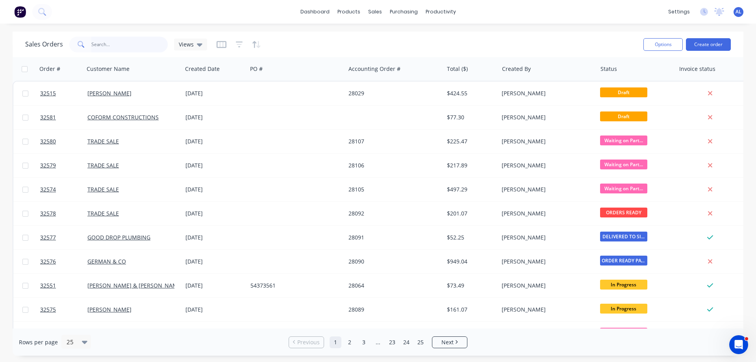
click at [122, 49] on input "text" at bounding box center [129, 45] width 77 height 16
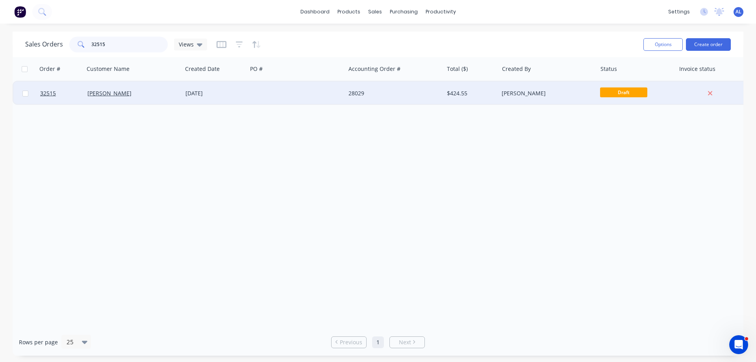
type input "32515"
click at [353, 98] on div "28029" at bounding box center [394, 94] width 98 height 24
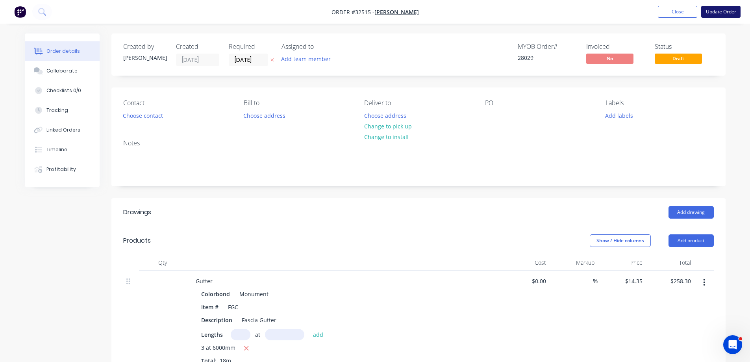
click at [723, 11] on button "Update Order" at bounding box center [721, 12] width 39 height 12
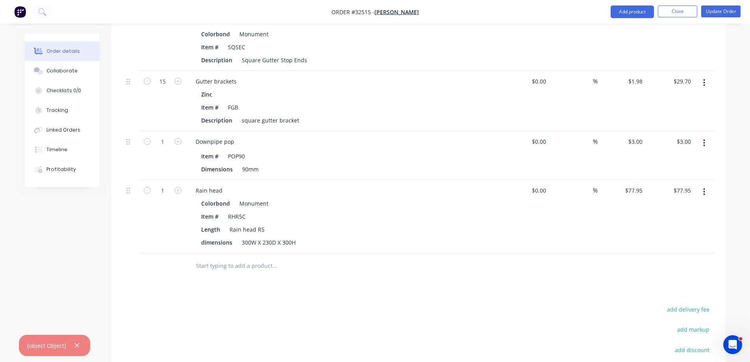
scroll to position [280, 0]
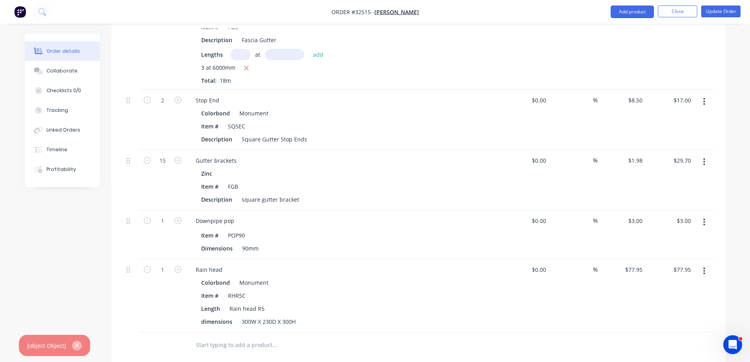
click at [74, 345] on icon "button" at bounding box center [76, 345] width 5 height 7
click at [718, 10] on button "Update Order" at bounding box center [721, 12] width 39 height 12
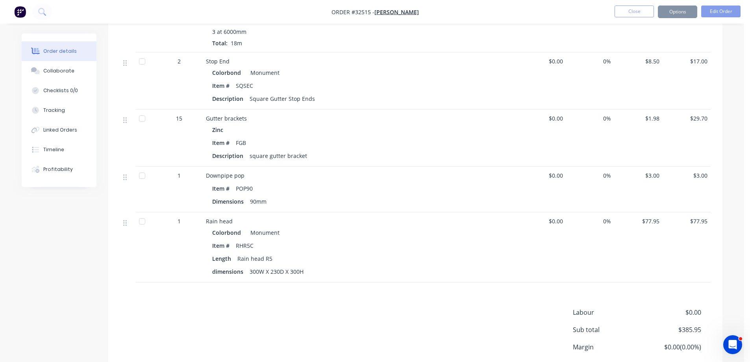
scroll to position [0, 0]
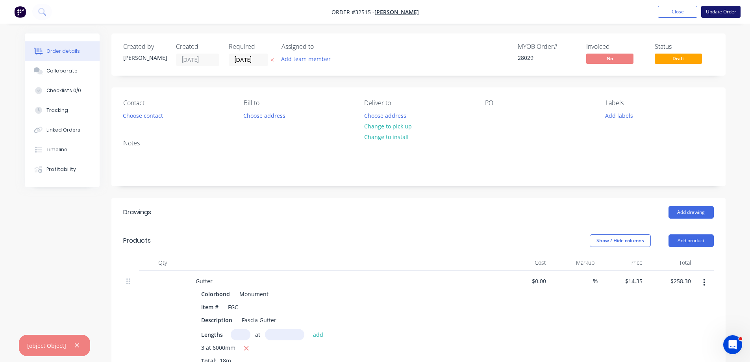
click at [717, 12] on button "Update Order" at bounding box center [721, 12] width 39 height 12
click at [716, 13] on button "Update Order" at bounding box center [721, 12] width 39 height 12
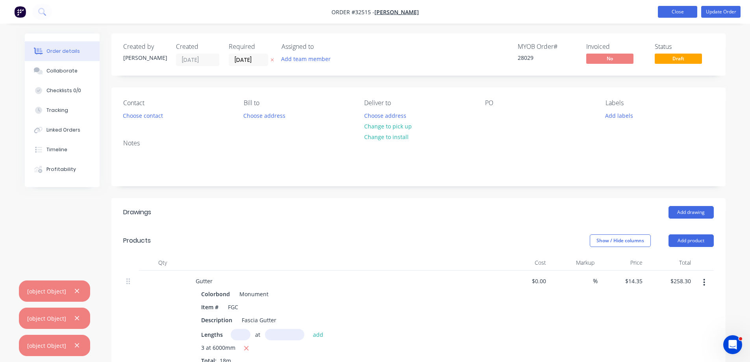
click at [683, 15] on button "Close" at bounding box center [677, 12] width 39 height 12
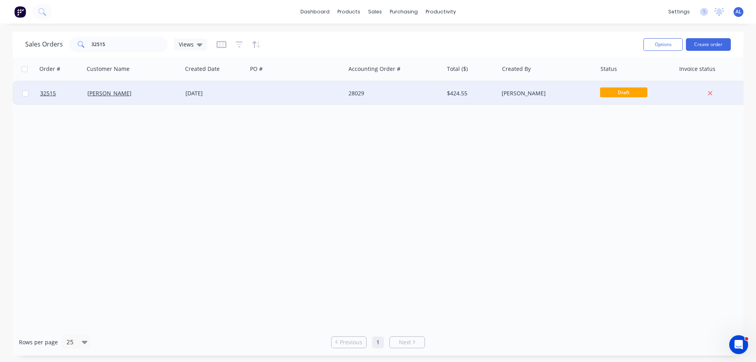
click at [330, 84] on div at bounding box center [296, 94] width 98 height 24
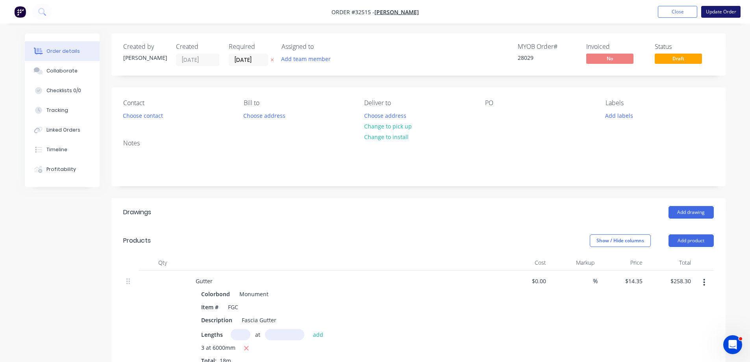
click at [717, 11] on button "Update Order" at bounding box center [721, 12] width 39 height 12
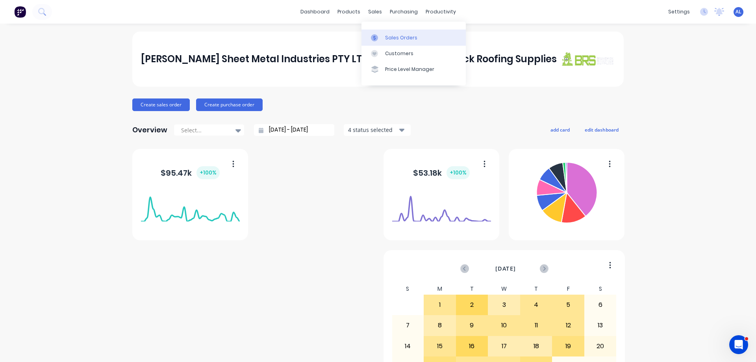
click at [412, 39] on div "Sales Orders" at bounding box center [401, 37] width 32 height 7
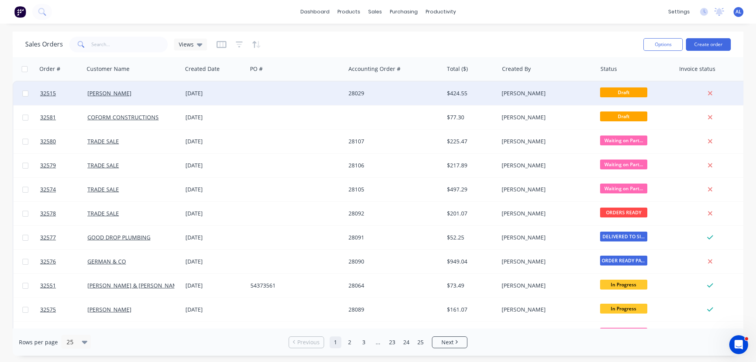
click at [318, 89] on div at bounding box center [296, 94] width 98 height 24
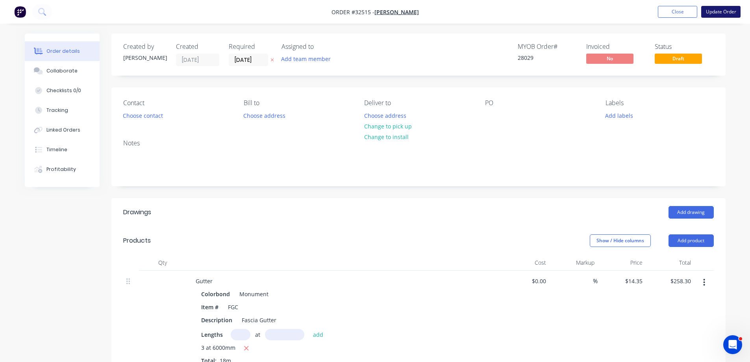
click at [719, 12] on button "Update Order" at bounding box center [721, 12] width 39 height 12
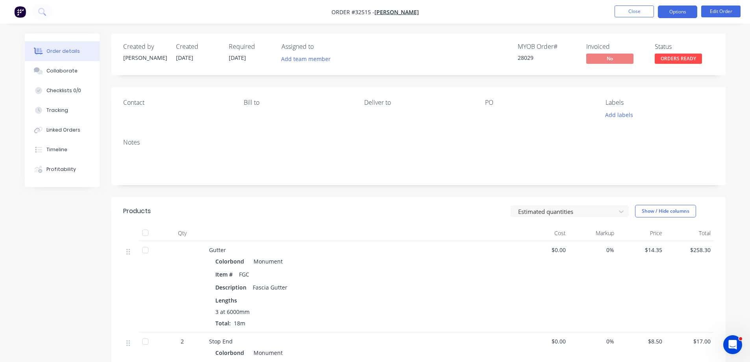
click at [671, 14] on button "Options" at bounding box center [677, 12] width 39 height 13
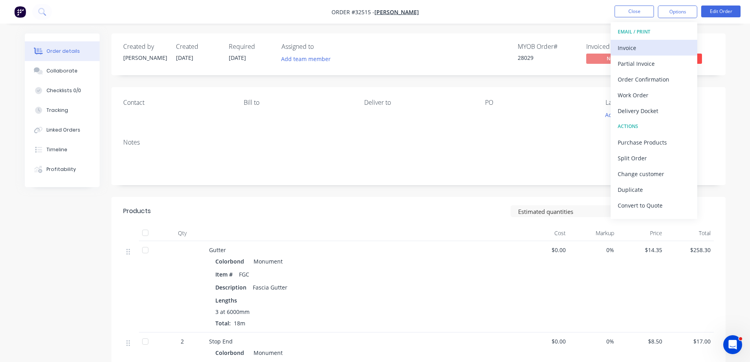
click at [644, 48] on div "Invoice" at bounding box center [654, 47] width 72 height 11
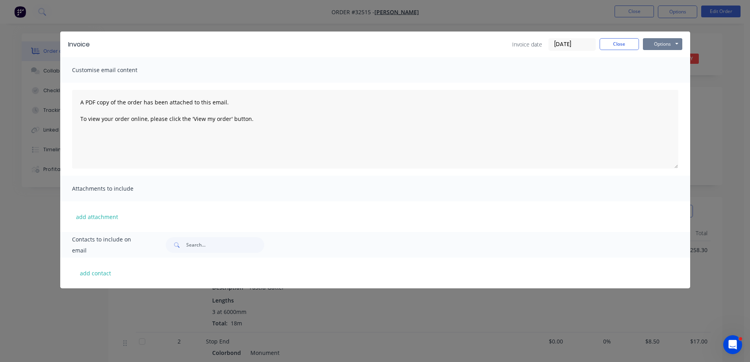
drag, startPoint x: 653, startPoint y: 46, endPoint x: 648, endPoint y: 51, distance: 6.7
click at [651, 48] on button "Options" at bounding box center [662, 44] width 39 height 12
click at [673, 75] on button "Print" at bounding box center [668, 71] width 50 height 13
click at [635, 44] on button "Close" at bounding box center [619, 44] width 39 height 12
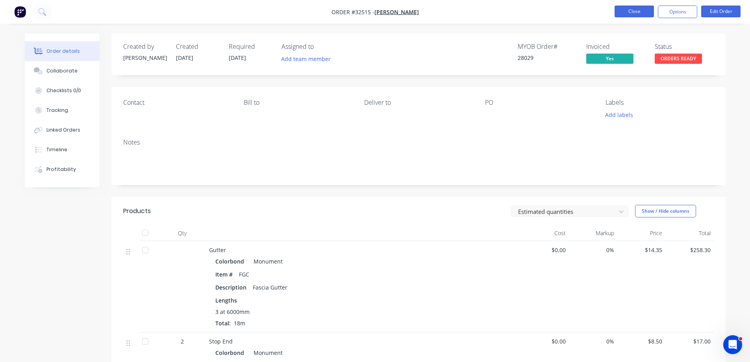
click at [640, 15] on button "Close" at bounding box center [634, 12] width 39 height 12
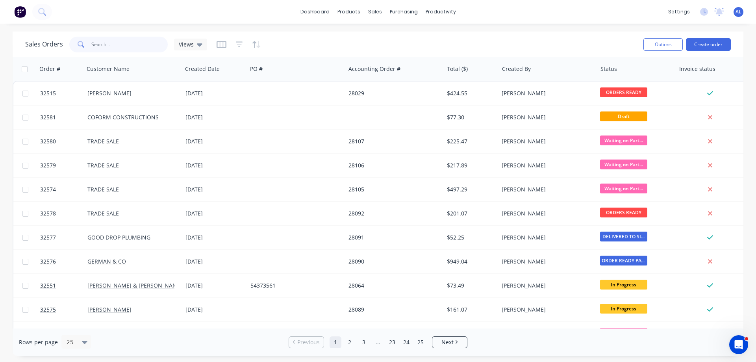
click at [110, 44] on input "text" at bounding box center [129, 45] width 77 height 16
type input "32576"
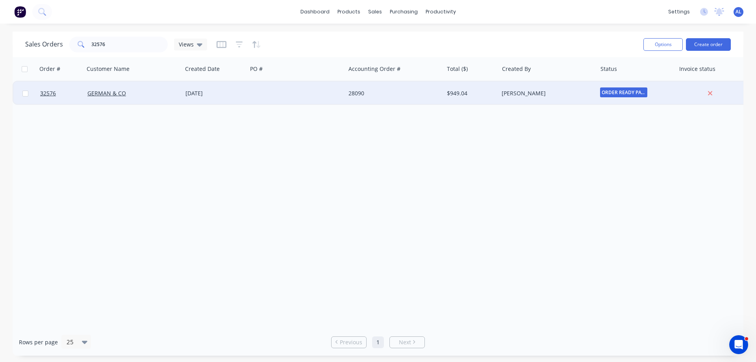
click at [401, 84] on div "28090" at bounding box center [394, 94] width 98 height 24
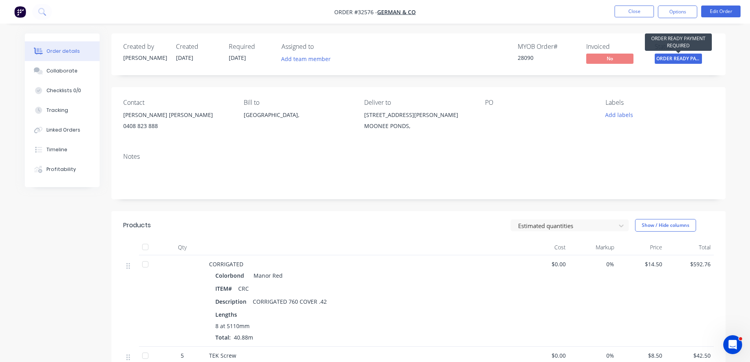
click at [686, 56] on span "ORDER READY PAY..." at bounding box center [678, 59] width 47 height 10
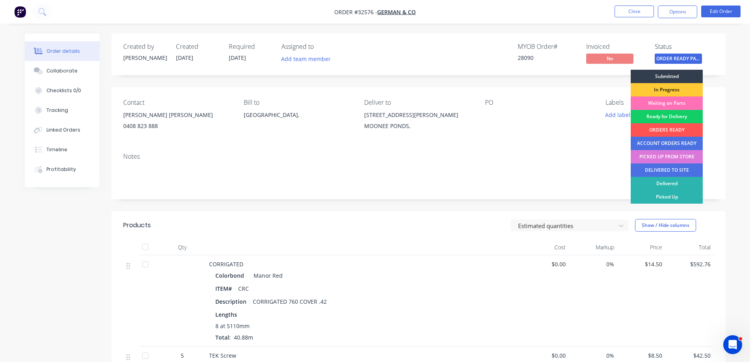
click at [667, 119] on div "Ready for Delivery" at bounding box center [667, 116] width 72 height 13
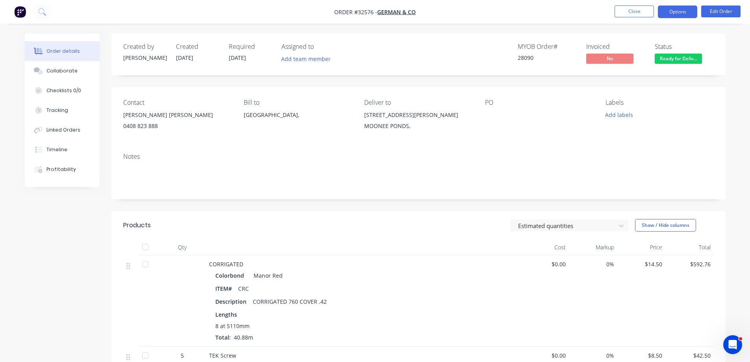
click at [665, 15] on button "Options" at bounding box center [677, 12] width 39 height 13
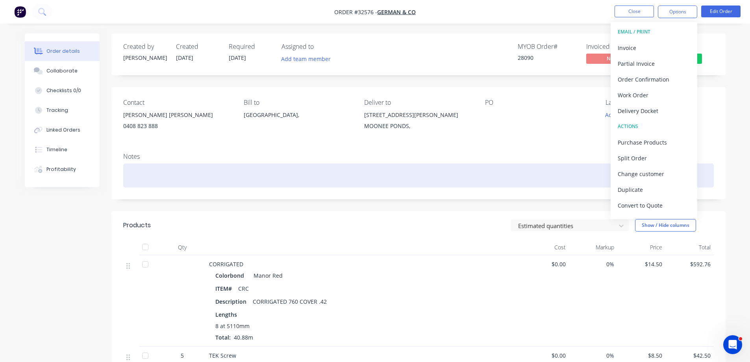
drag, startPoint x: 518, startPoint y: 171, endPoint x: 561, endPoint y: 146, distance: 50.7
click at [526, 164] on div at bounding box center [418, 175] width 591 height 24
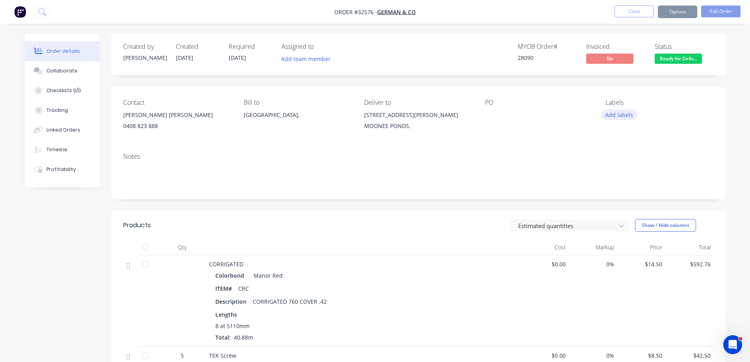
click at [623, 116] on button "Add labels" at bounding box center [620, 115] width 36 height 11
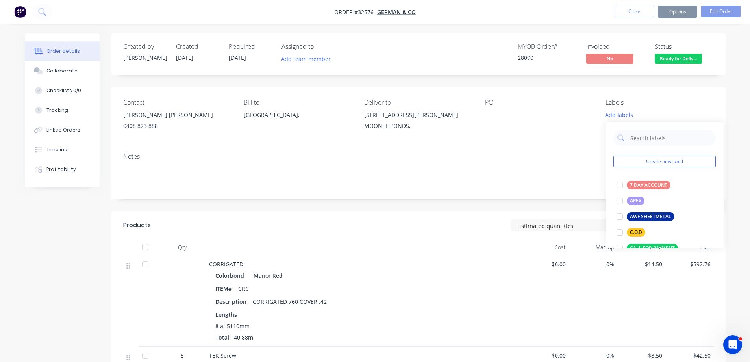
scroll to position [236, 0]
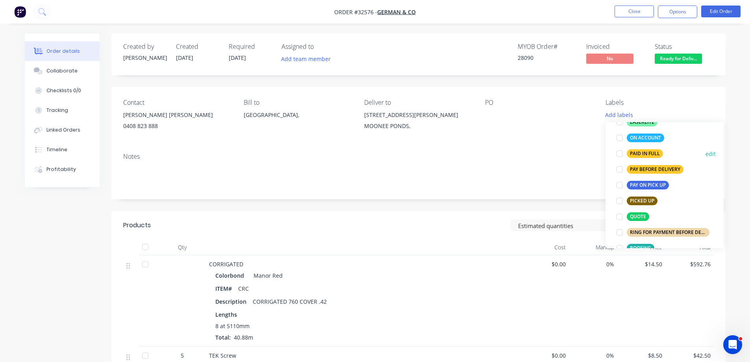
click at [643, 155] on div "PAID IN FULL" at bounding box center [645, 153] width 36 height 9
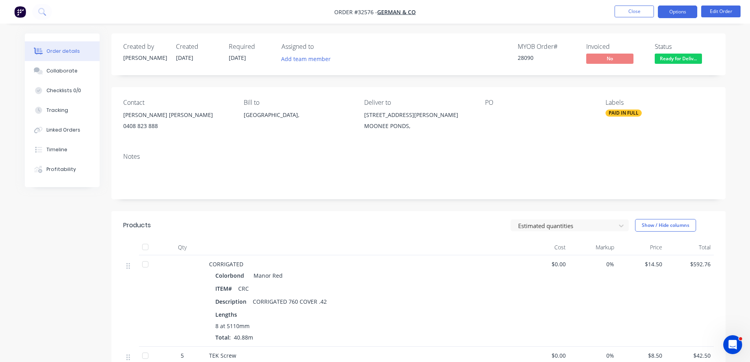
click at [678, 15] on button "Options" at bounding box center [677, 12] width 39 height 13
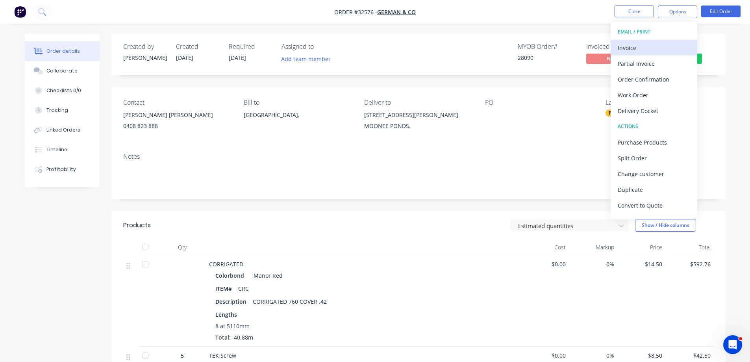
click at [635, 46] on div "Invoice" at bounding box center [654, 47] width 72 height 11
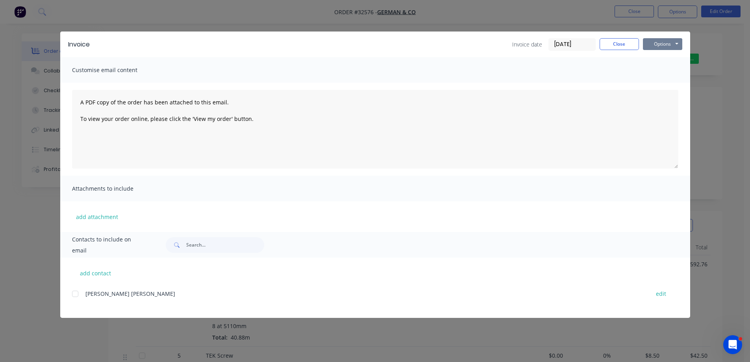
click at [675, 47] on button "Options" at bounding box center [662, 44] width 39 height 12
click at [666, 71] on button "Print" at bounding box center [668, 71] width 50 height 13
click at [608, 41] on button "Close" at bounding box center [619, 44] width 39 height 12
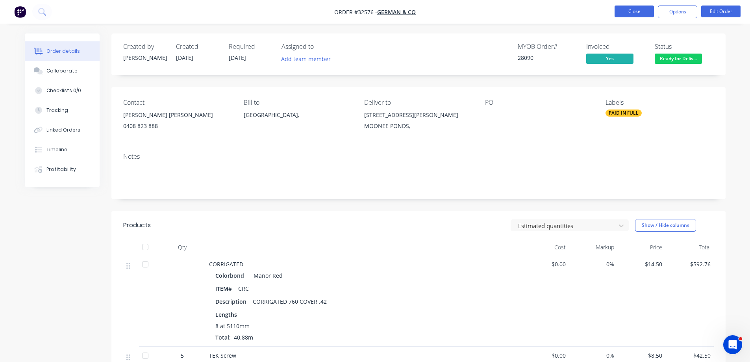
click at [620, 13] on button "Close" at bounding box center [634, 12] width 39 height 12
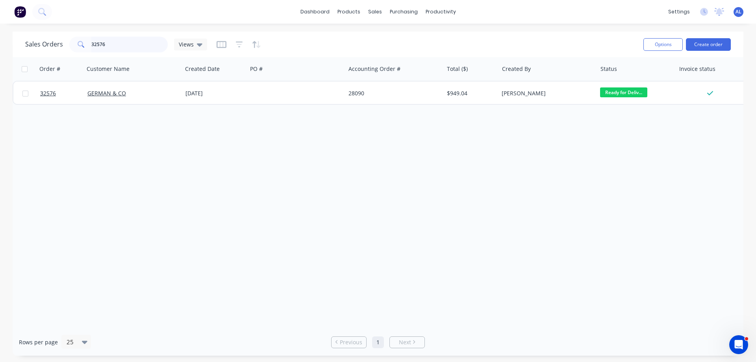
click at [150, 44] on input "32576" at bounding box center [129, 45] width 77 height 16
type input "3"
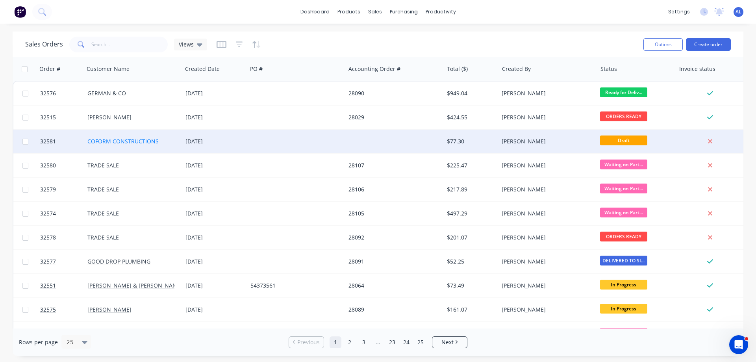
click at [155, 139] on link "COFORM CONSTRUCTIONS" at bounding box center [122, 140] width 71 height 7
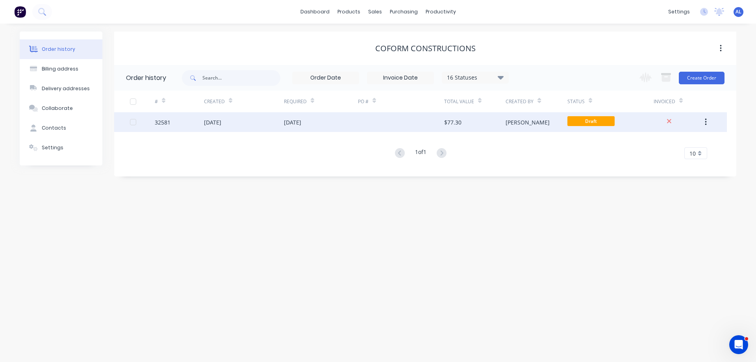
click at [429, 124] on div at bounding box center [401, 122] width 86 height 20
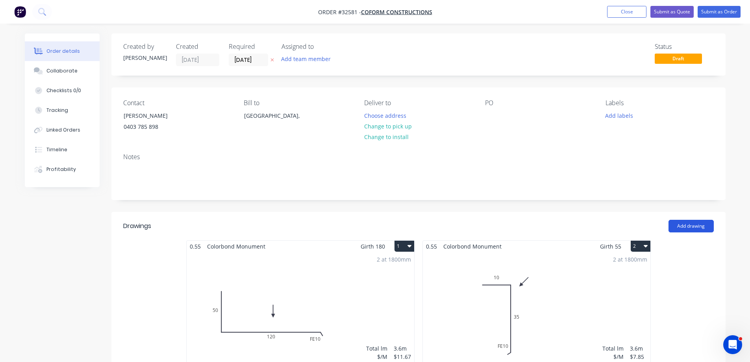
click at [674, 225] on button "Add drawing" at bounding box center [691, 226] width 45 height 13
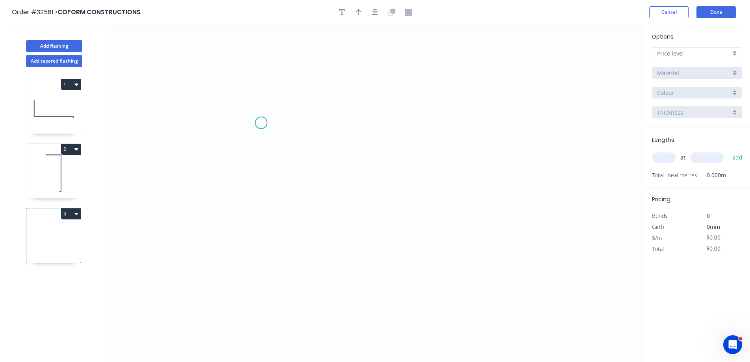
click at [261, 123] on icon "0" at bounding box center [375, 193] width 538 height 338
click at [298, 183] on icon "0" at bounding box center [375, 193] width 538 height 338
click at [461, 182] on icon "0 ?" at bounding box center [375, 193] width 538 height 338
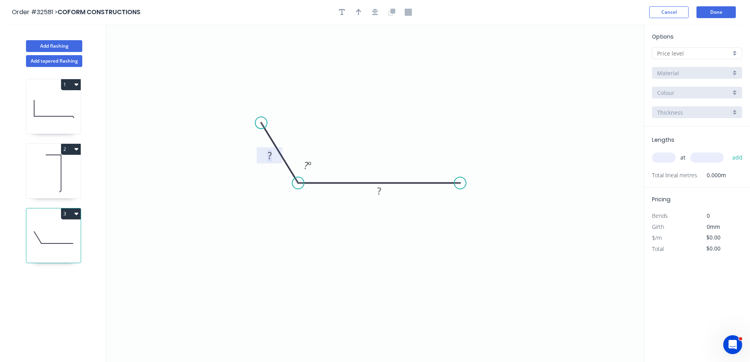
click at [276, 152] on rect at bounding box center [270, 155] width 16 height 11
click at [501, 240] on div "Feather" at bounding box center [500, 244] width 79 height 16
click at [458, 197] on tspan "15" at bounding box center [454, 195] width 11 height 13
click at [378, 13] on button "button" at bounding box center [376, 12] width 12 height 12
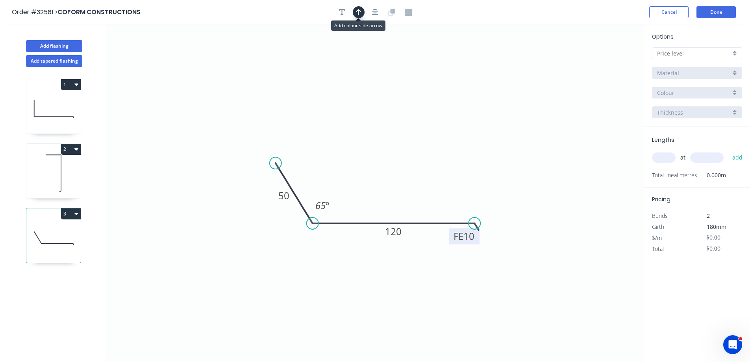
click at [358, 11] on icon "button" at bounding box center [359, 12] width 6 height 6
drag, startPoint x: 603, startPoint y: 61, endPoint x: 412, endPoint y: 196, distance: 233.5
click at [412, 196] on icon at bounding box center [412, 187] width 7 height 25
click at [737, 55] on div at bounding box center [697, 53] width 90 height 12
click at [712, 67] on div "A" at bounding box center [697, 68] width 89 height 14
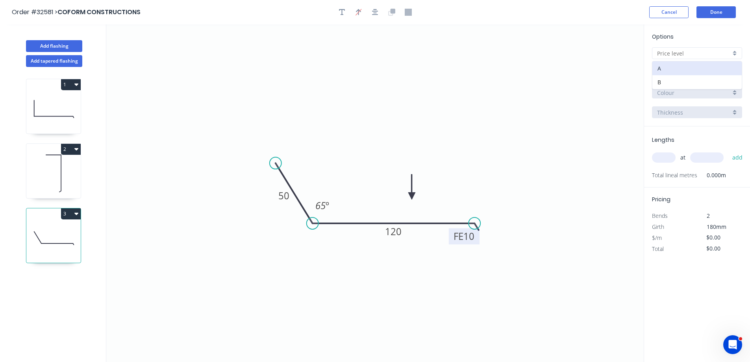
type input "A"
type input "$11.67"
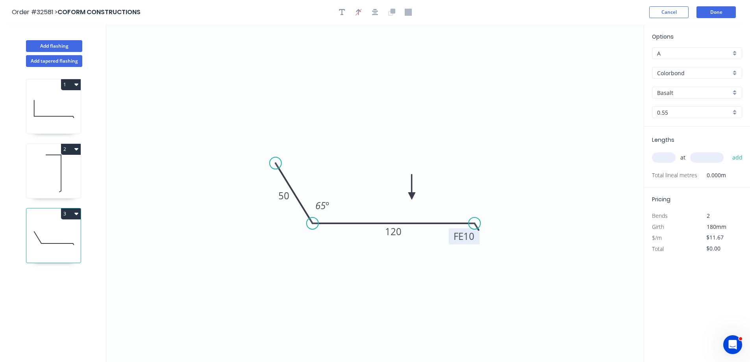
click at [735, 93] on div "Basalt" at bounding box center [697, 93] width 90 height 12
click at [694, 108] on div "Monument" at bounding box center [697, 104] width 89 height 14
type input "Monument"
drag, startPoint x: 670, startPoint y: 160, endPoint x: 629, endPoint y: 173, distance: 42.5
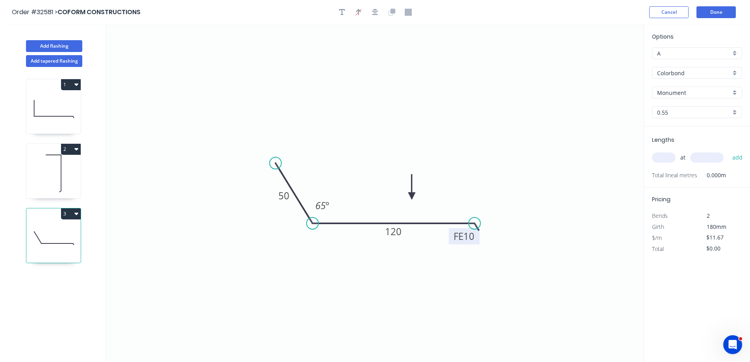
click at [663, 160] on input "text" at bounding box center [664, 157] width 24 height 10
type input "1"
type input "5200"
click at [729, 151] on button "add" at bounding box center [738, 157] width 19 height 13
type input "3"
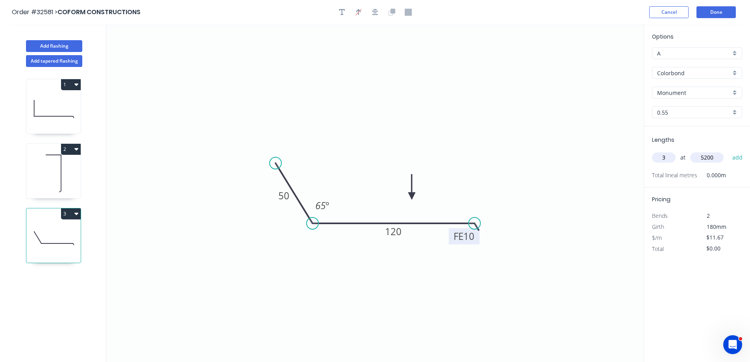
type input "$60.68"
type input "3"
click at [732, 12] on button "Done" at bounding box center [716, 12] width 39 height 12
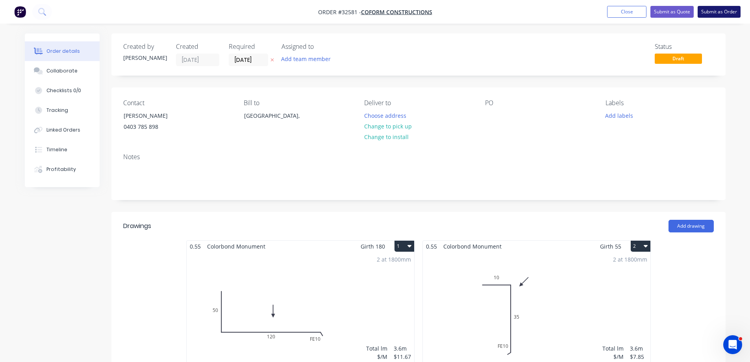
click at [713, 12] on button "Submit as Order" at bounding box center [719, 12] width 43 height 12
click at [726, 12] on button "Submit as Order" at bounding box center [719, 12] width 43 height 12
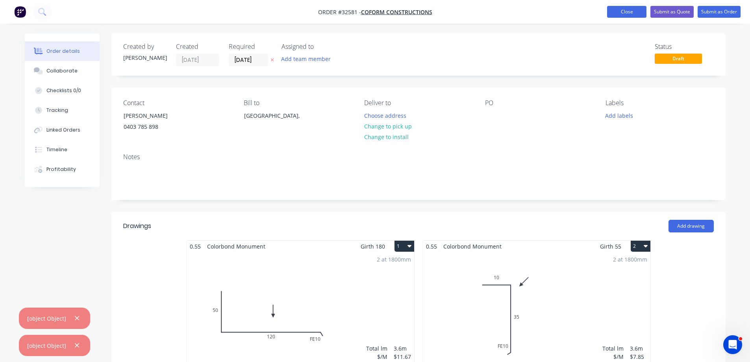
click at [623, 13] on button "Close" at bounding box center [626, 12] width 39 height 12
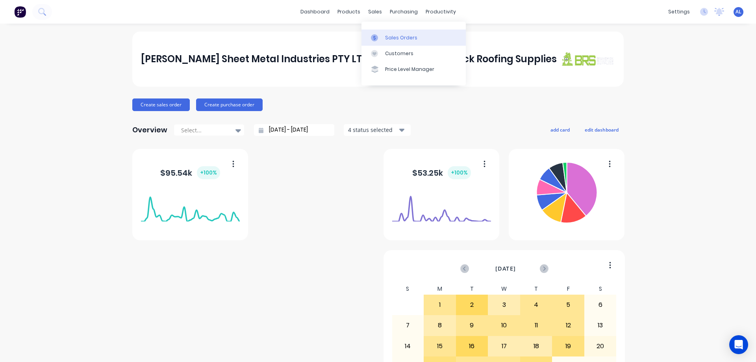
click at [404, 38] on div "Sales Orders" at bounding box center [401, 37] width 32 height 7
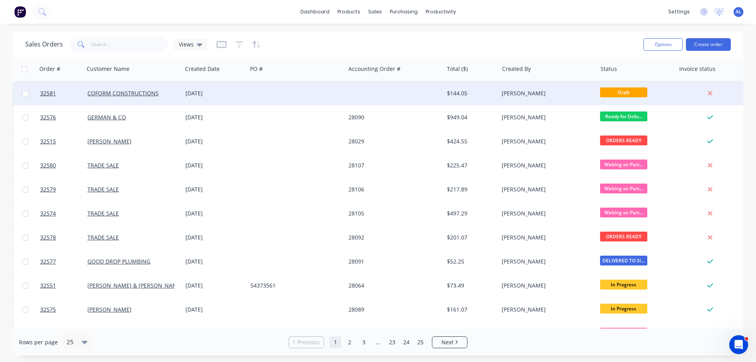
click at [338, 96] on div at bounding box center [296, 94] width 98 height 24
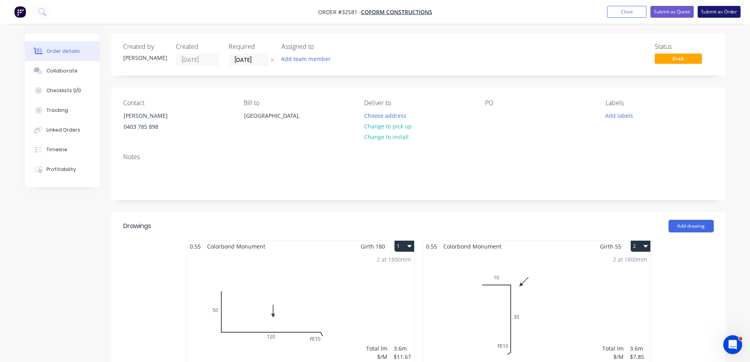
click at [726, 12] on button "Submit as Order" at bounding box center [719, 12] width 43 height 12
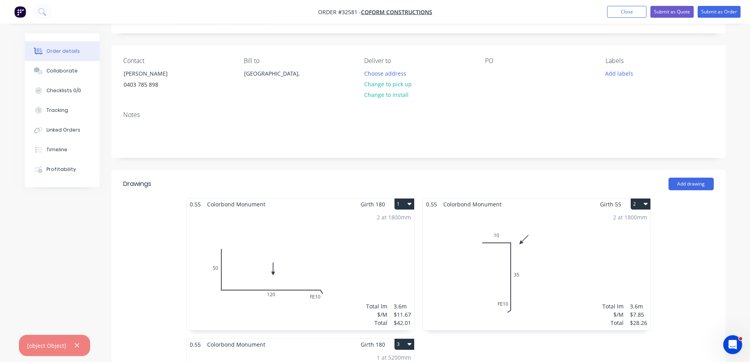
scroll to position [39, 0]
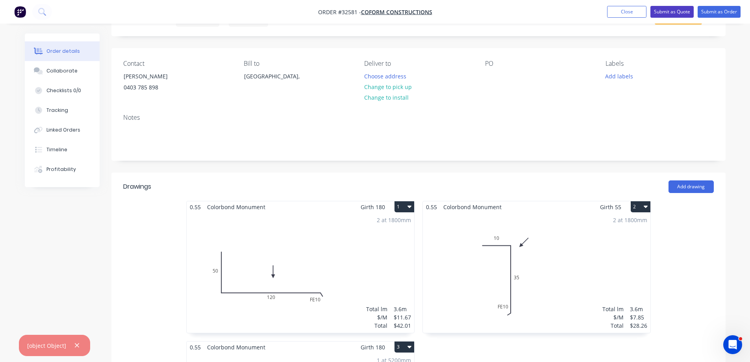
click at [674, 14] on button "Submit as Quote" at bounding box center [672, 12] width 43 height 12
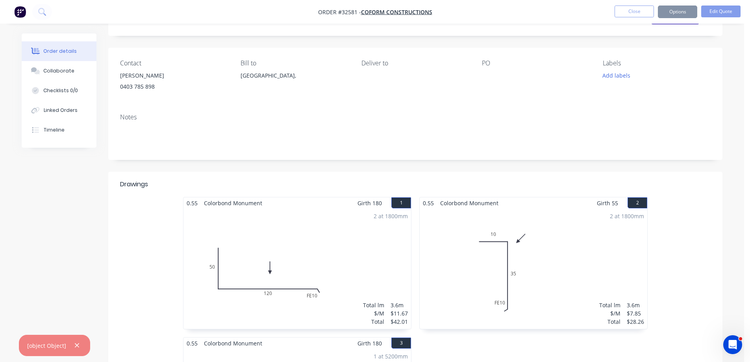
scroll to position [0, 0]
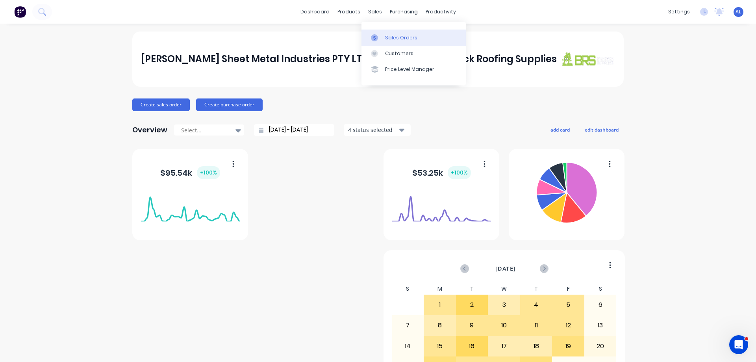
click at [409, 37] on div "Sales Orders" at bounding box center [401, 37] width 32 height 7
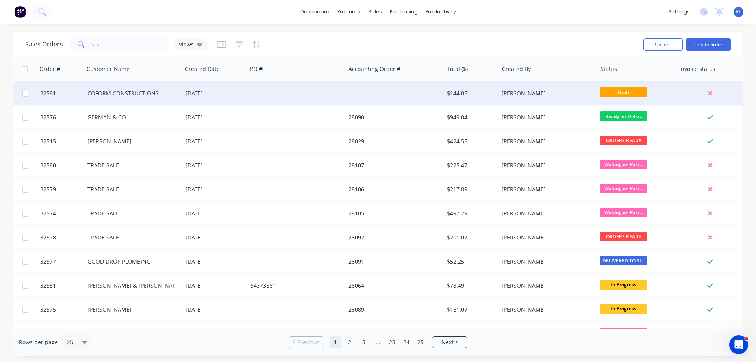
click at [557, 87] on div "[PERSON_NAME]" at bounding box center [548, 94] width 98 height 24
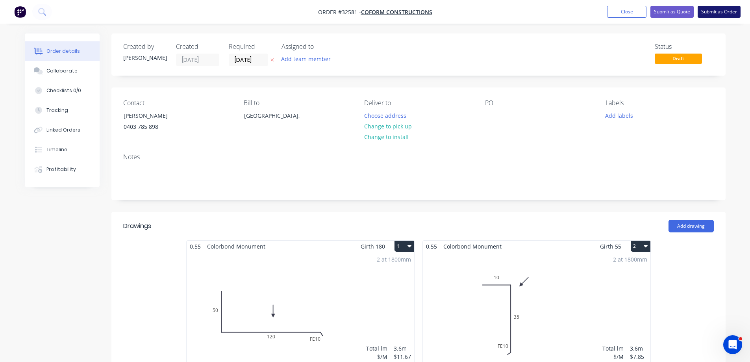
click at [715, 11] on button "Submit as Order" at bounding box center [719, 12] width 43 height 12
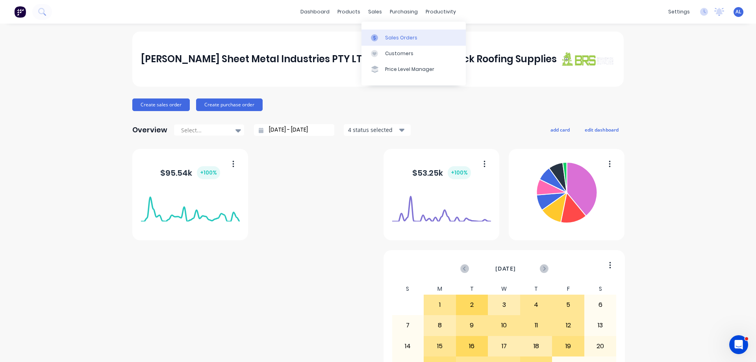
click at [405, 38] on div "Sales Orders" at bounding box center [401, 37] width 32 height 7
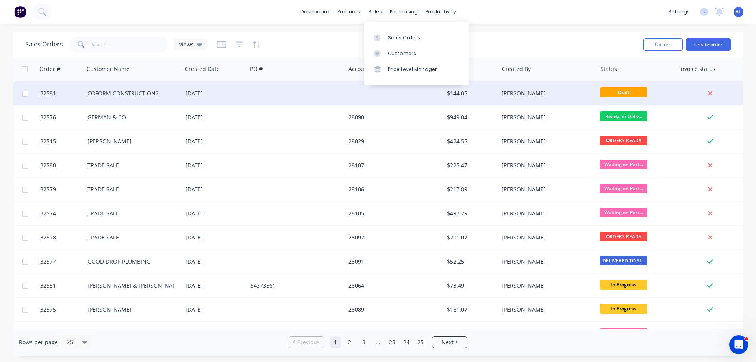
click at [465, 94] on div "$144.05" at bounding box center [470, 93] width 46 height 8
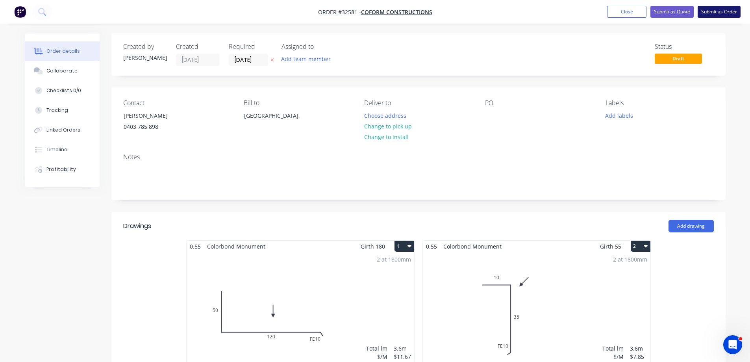
click at [724, 10] on button "Submit as Order" at bounding box center [719, 12] width 43 height 12
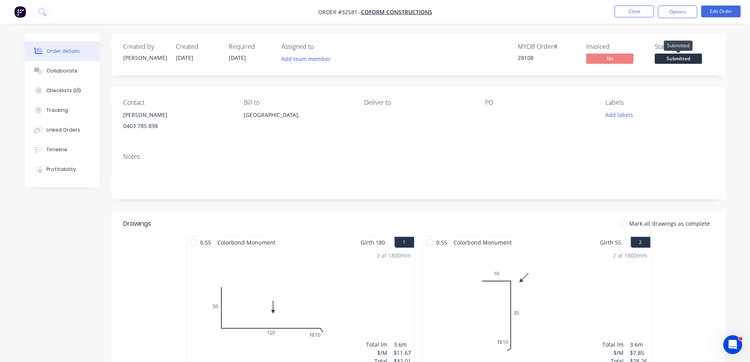
click at [693, 61] on span "Submitted" at bounding box center [678, 59] width 47 height 10
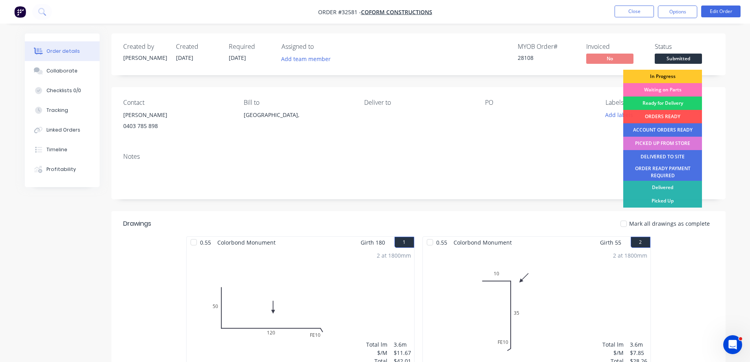
click at [677, 77] on div "In Progress" at bounding box center [663, 76] width 79 height 13
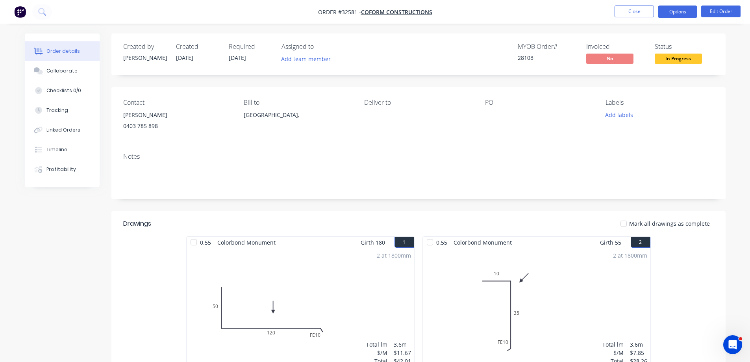
click at [680, 12] on button "Options" at bounding box center [677, 12] width 39 height 13
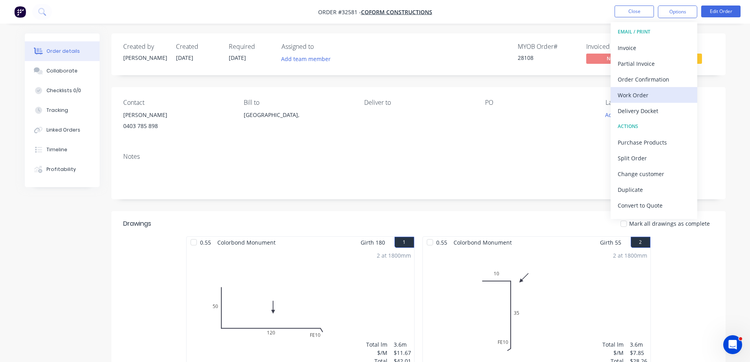
click at [639, 96] on div "Work Order" at bounding box center [654, 94] width 72 height 11
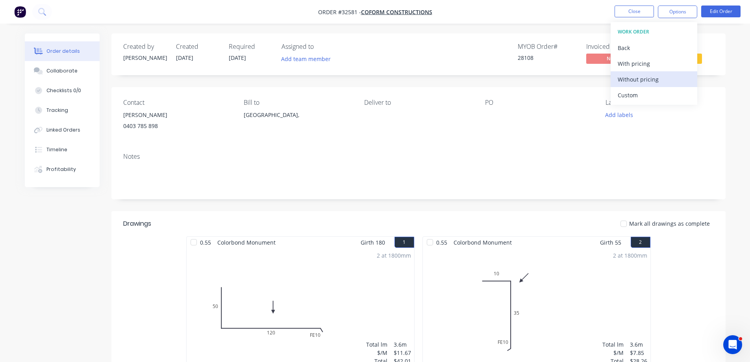
click at [650, 80] on div "Without pricing" at bounding box center [654, 79] width 72 height 11
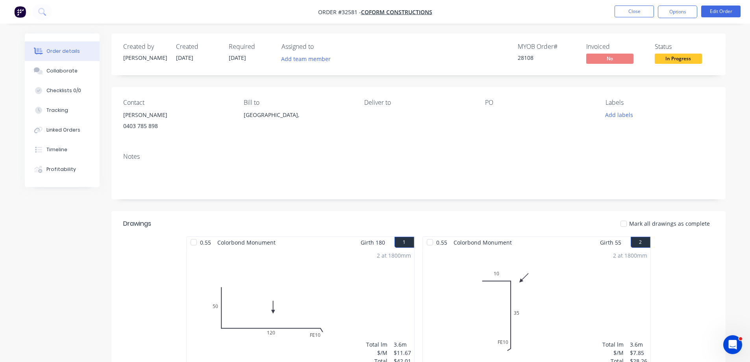
click at [494, 147] on div "Notes" at bounding box center [418, 173] width 615 height 53
click at [629, 13] on button "Close" at bounding box center [634, 12] width 39 height 12
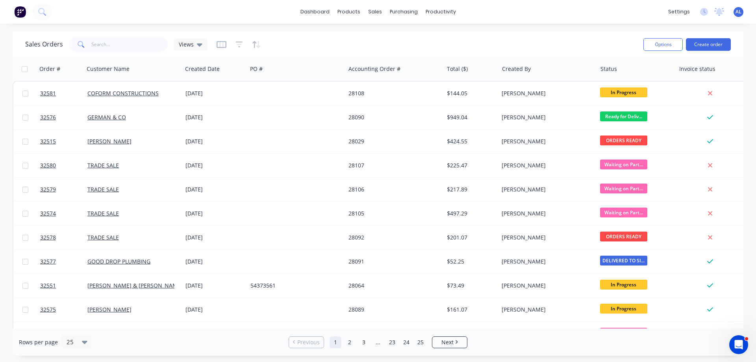
click at [20, 15] on img at bounding box center [20, 12] width 12 height 12
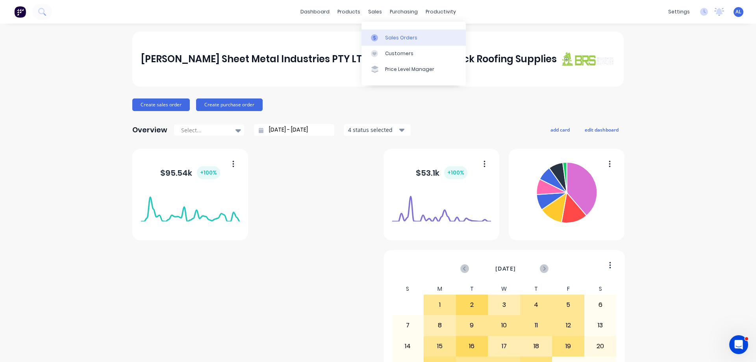
click at [400, 41] on link "Sales Orders" at bounding box center [414, 38] width 104 height 16
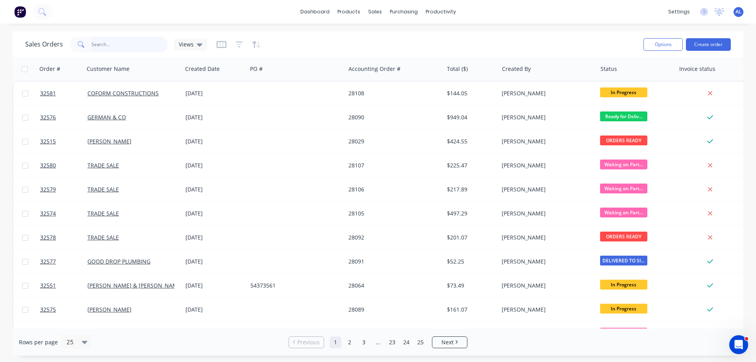
click at [123, 42] on input "text" at bounding box center [129, 45] width 77 height 16
click at [403, 39] on div "Sales Orders" at bounding box center [404, 37] width 32 height 7
click at [704, 41] on button "Create order" at bounding box center [708, 44] width 45 height 13
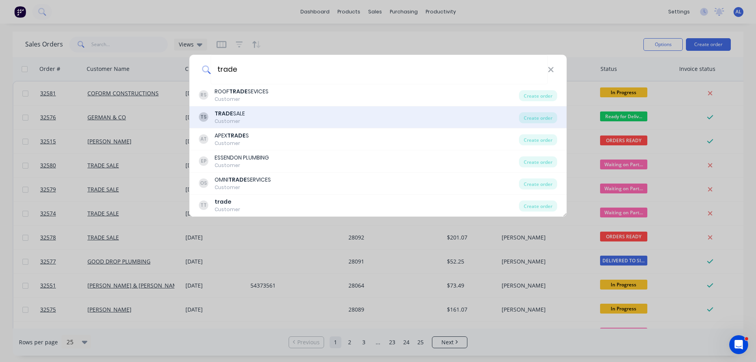
type input "trade"
click at [282, 111] on div "TS TRADE SALE Customer" at bounding box center [359, 117] width 320 height 15
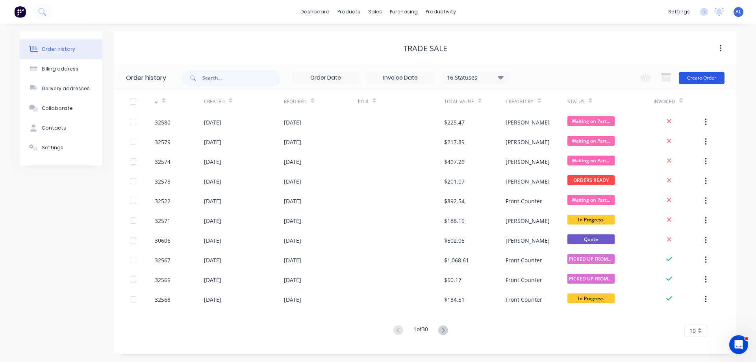
click at [696, 79] on button "Create Order" at bounding box center [702, 78] width 46 height 13
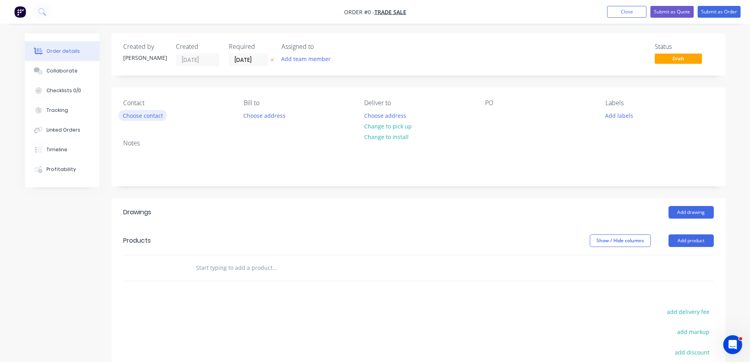
click at [145, 121] on div "Contact Choose contact" at bounding box center [177, 110] width 108 height 22
click at [146, 117] on button "Choose contact" at bounding box center [143, 115] width 48 height 11
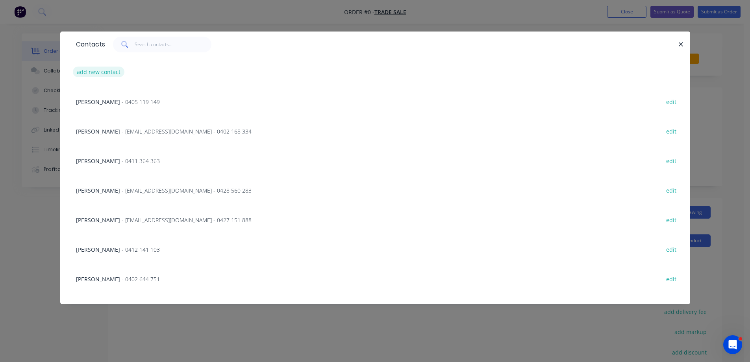
click at [110, 72] on button "add new contact" at bounding box center [99, 72] width 52 height 11
select select "AU"
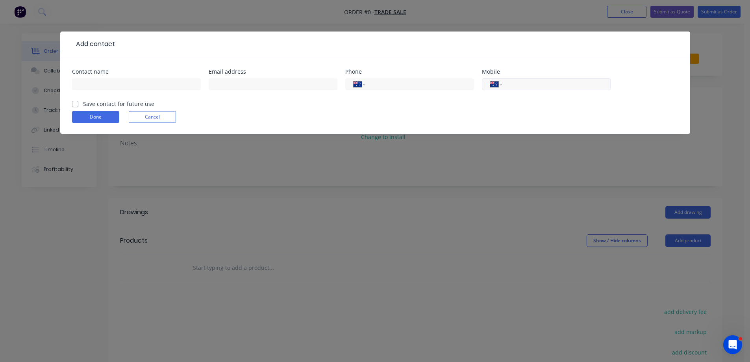
click at [529, 82] on input "tel" at bounding box center [555, 84] width 95 height 9
type input "0400 038 372"
click at [96, 115] on button "Done" at bounding box center [95, 117] width 47 height 12
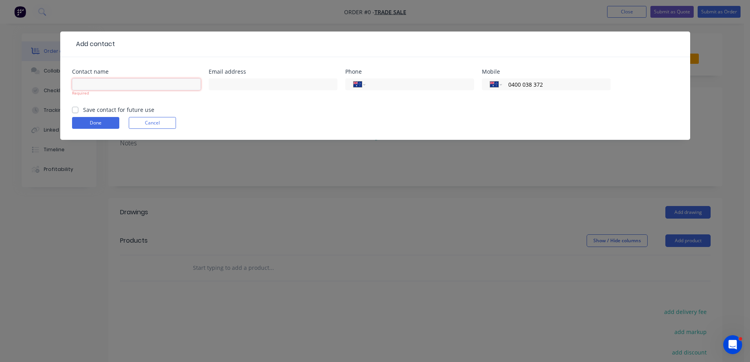
click at [95, 83] on input "text" at bounding box center [136, 84] width 129 height 12
type input "trade"
click at [106, 124] on form "Contact name trade Required Email address Phone International [GEOGRAPHIC_DATA]…" at bounding box center [375, 104] width 607 height 71
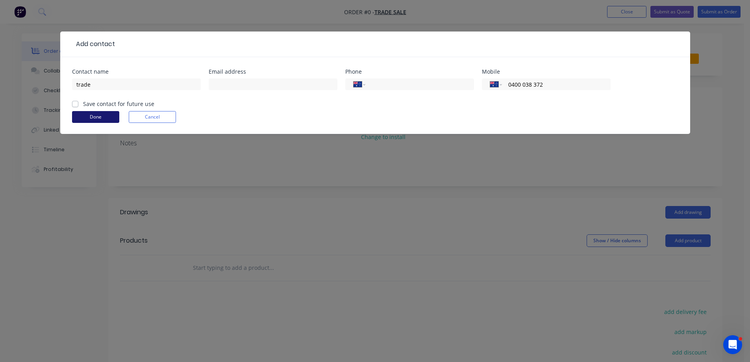
click at [102, 115] on button "Done" at bounding box center [95, 117] width 47 height 12
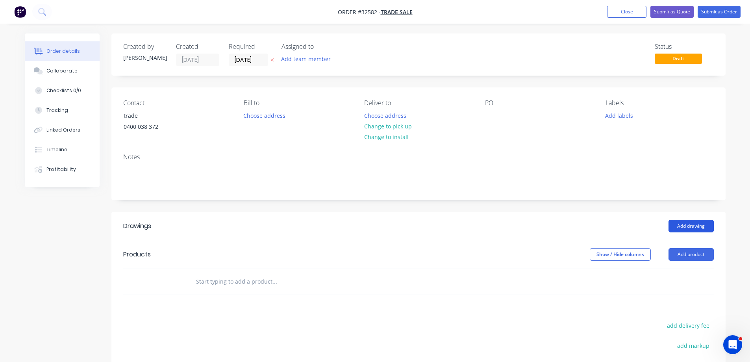
click at [686, 226] on button "Add drawing" at bounding box center [691, 226] width 45 height 13
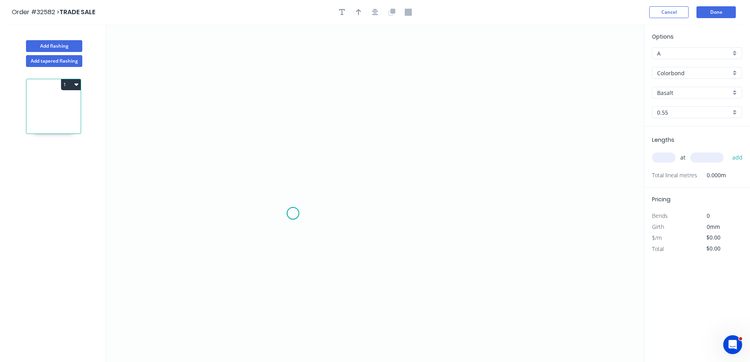
click at [293, 214] on icon "0" at bounding box center [375, 193] width 538 height 338
click at [290, 128] on icon "0" at bounding box center [375, 193] width 538 height 338
drag, startPoint x: 474, startPoint y: 137, endPoint x: 480, endPoint y: 158, distance: 21.9
click at [474, 137] on icon "0 ?" at bounding box center [375, 193] width 538 height 338
click at [475, 211] on icon "0 ? ?" at bounding box center [375, 193] width 538 height 338
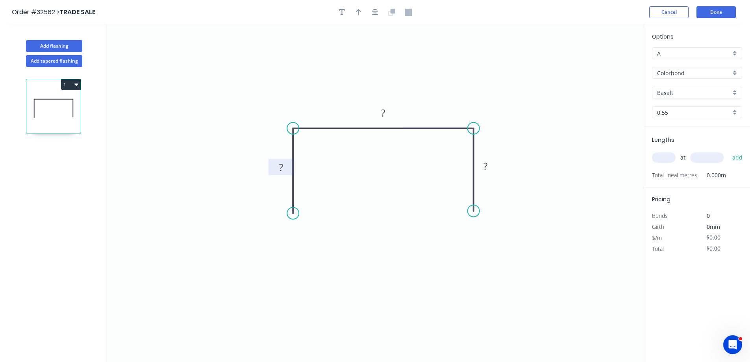
click at [286, 167] on rect at bounding box center [281, 167] width 16 height 11
type input "$26.79"
click at [380, 11] on button "button" at bounding box center [376, 12] width 12 height 12
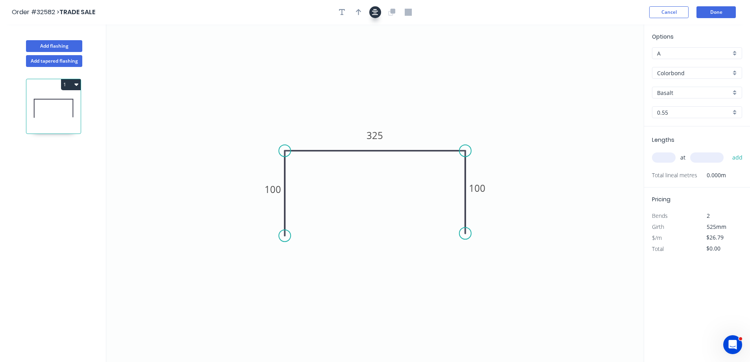
click at [377, 7] on button "button" at bounding box center [376, 12] width 12 height 12
click at [353, 10] on button "button" at bounding box center [359, 12] width 12 height 12
drag, startPoint x: 605, startPoint y: 63, endPoint x: 441, endPoint y: 120, distance: 173.2
click at [436, 123] on icon at bounding box center [436, 111] width 7 height 25
click at [735, 92] on div "Basalt" at bounding box center [697, 93] width 90 height 12
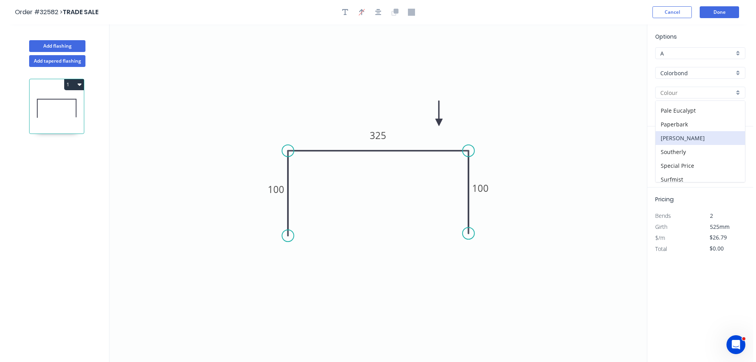
scroll to position [236, 0]
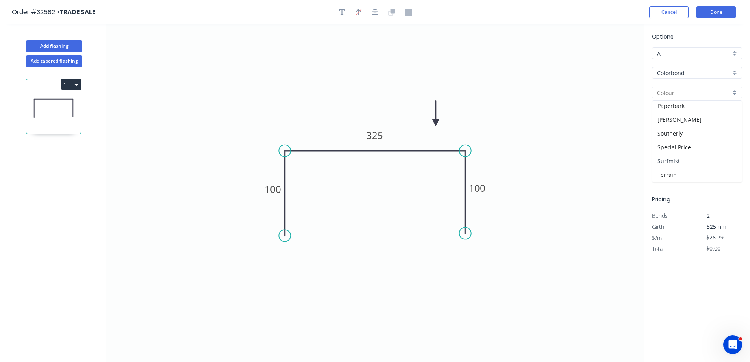
click at [691, 159] on div "Surfmist" at bounding box center [697, 161] width 89 height 14
type input "Surfmist"
drag, startPoint x: 668, startPoint y: 159, endPoint x: 467, endPoint y: 183, distance: 202.7
click at [641, 163] on div "Add flashing Add tapered flashing 1 0 100 325 100 Options A A Colorbond Colorbo…" at bounding box center [375, 200] width 750 height 352
type input "1"
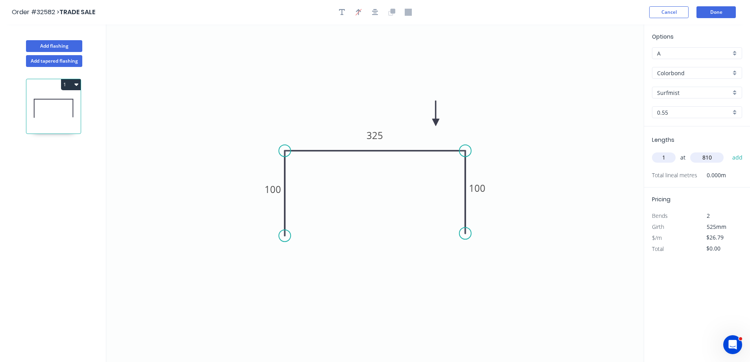
type input "810"
click at [729, 151] on button "add" at bounding box center [738, 157] width 19 height 13
type input "$26.79"
click at [713, 13] on button "Done" at bounding box center [716, 12] width 39 height 12
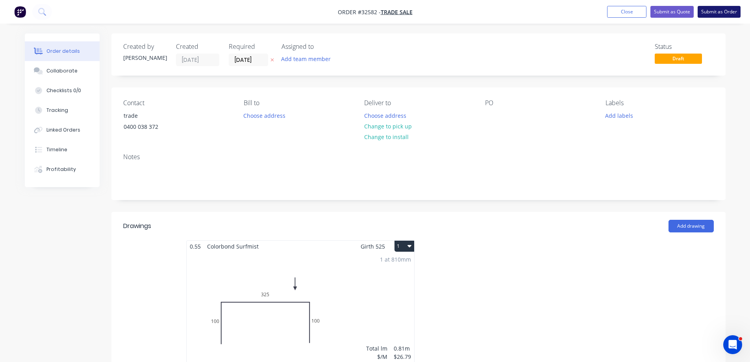
click at [726, 16] on button "Submit as Order" at bounding box center [719, 12] width 43 height 12
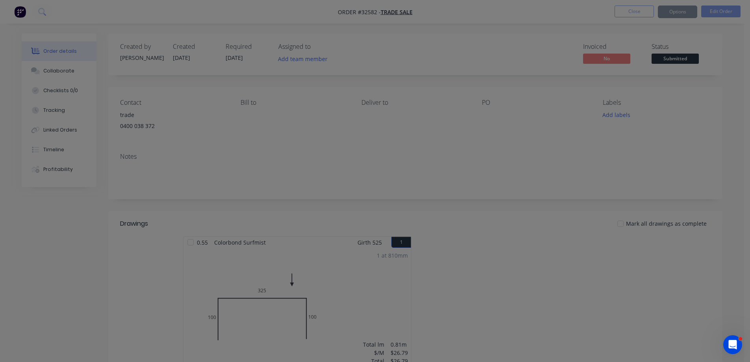
click at [724, 13] on div "Sending to your accounting package... Loading... This may take a few moments. P…" at bounding box center [375, 181] width 750 height 362
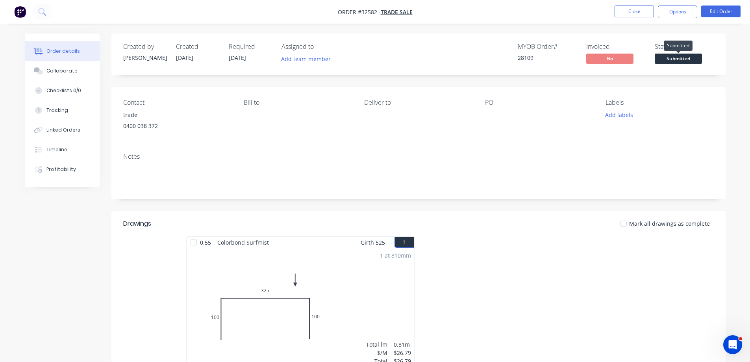
click at [688, 58] on span "Submitted" at bounding box center [678, 59] width 47 height 10
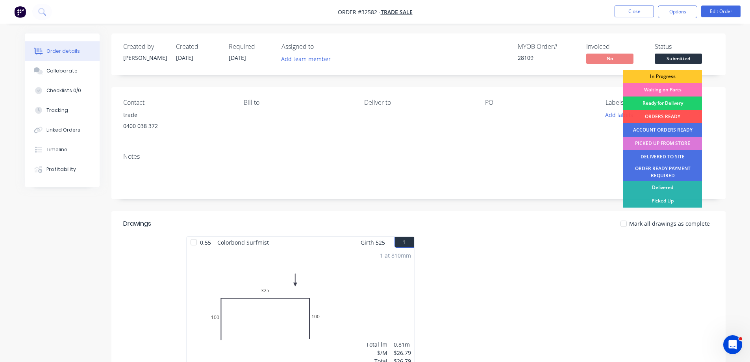
click at [678, 76] on div "In Progress" at bounding box center [663, 76] width 79 height 13
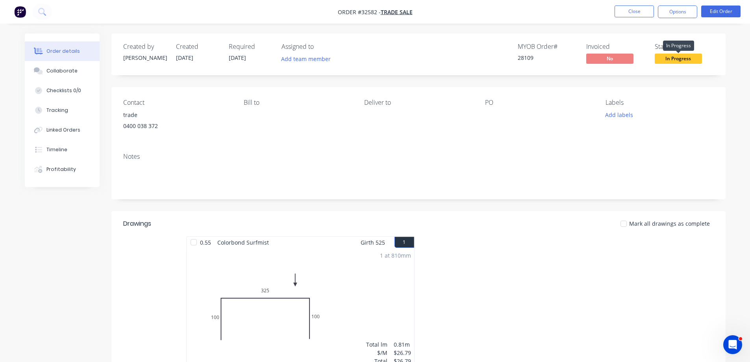
click at [690, 57] on span "In Progress" at bounding box center [678, 59] width 47 height 10
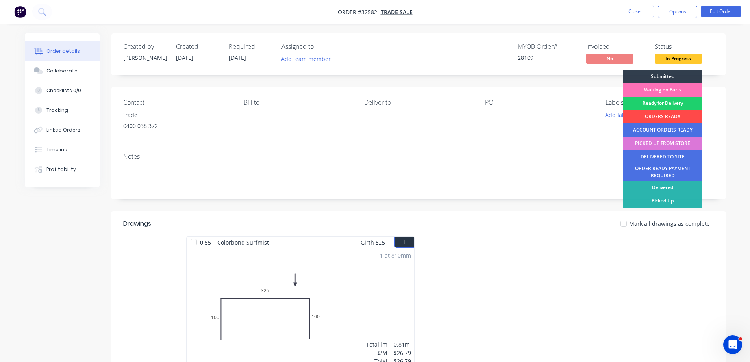
click at [668, 115] on div "ORDERS READY" at bounding box center [663, 116] width 79 height 13
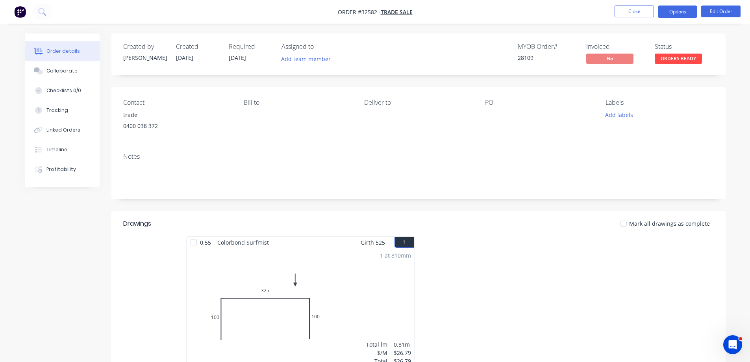
click at [670, 12] on button "Options" at bounding box center [677, 12] width 39 height 13
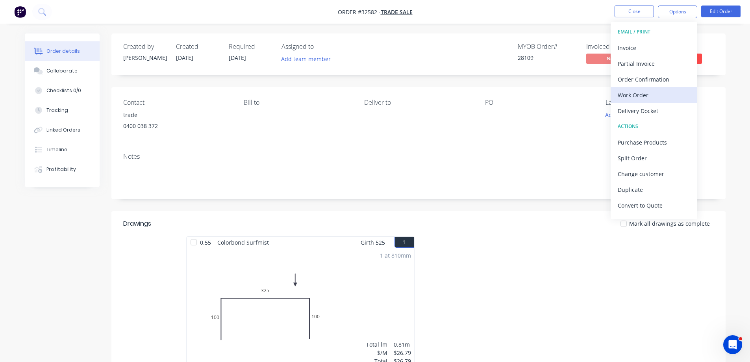
click at [652, 99] on div "Work Order" at bounding box center [654, 94] width 72 height 11
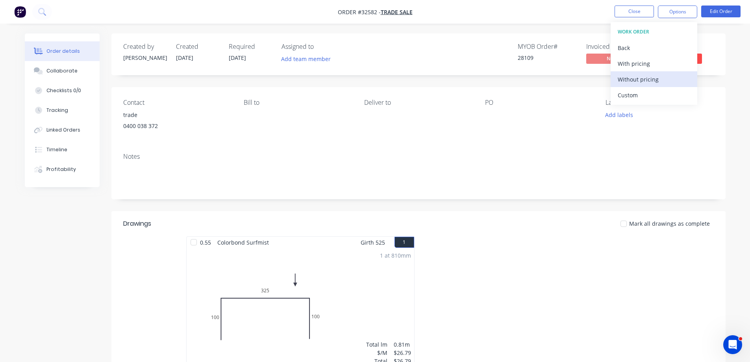
click at [665, 79] on div "Without pricing" at bounding box center [654, 79] width 72 height 11
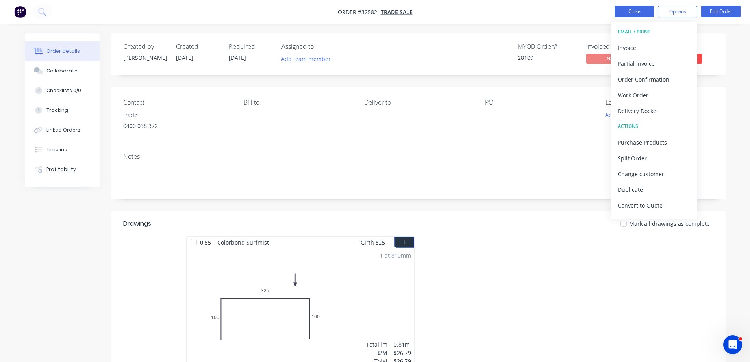
click at [631, 13] on button "Close" at bounding box center [634, 12] width 39 height 12
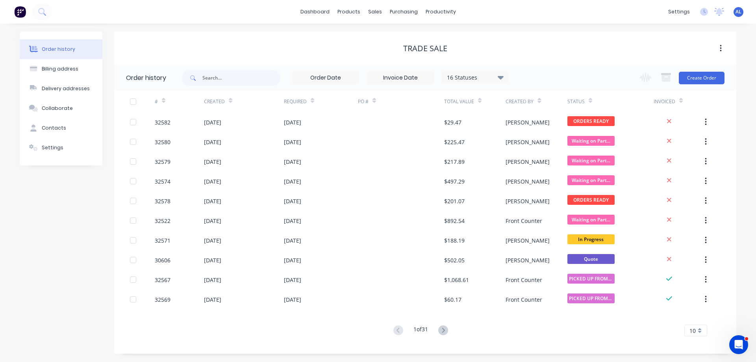
click at [19, 10] on img at bounding box center [20, 12] width 12 height 12
